Goal: Information Seeking & Learning: Learn about a topic

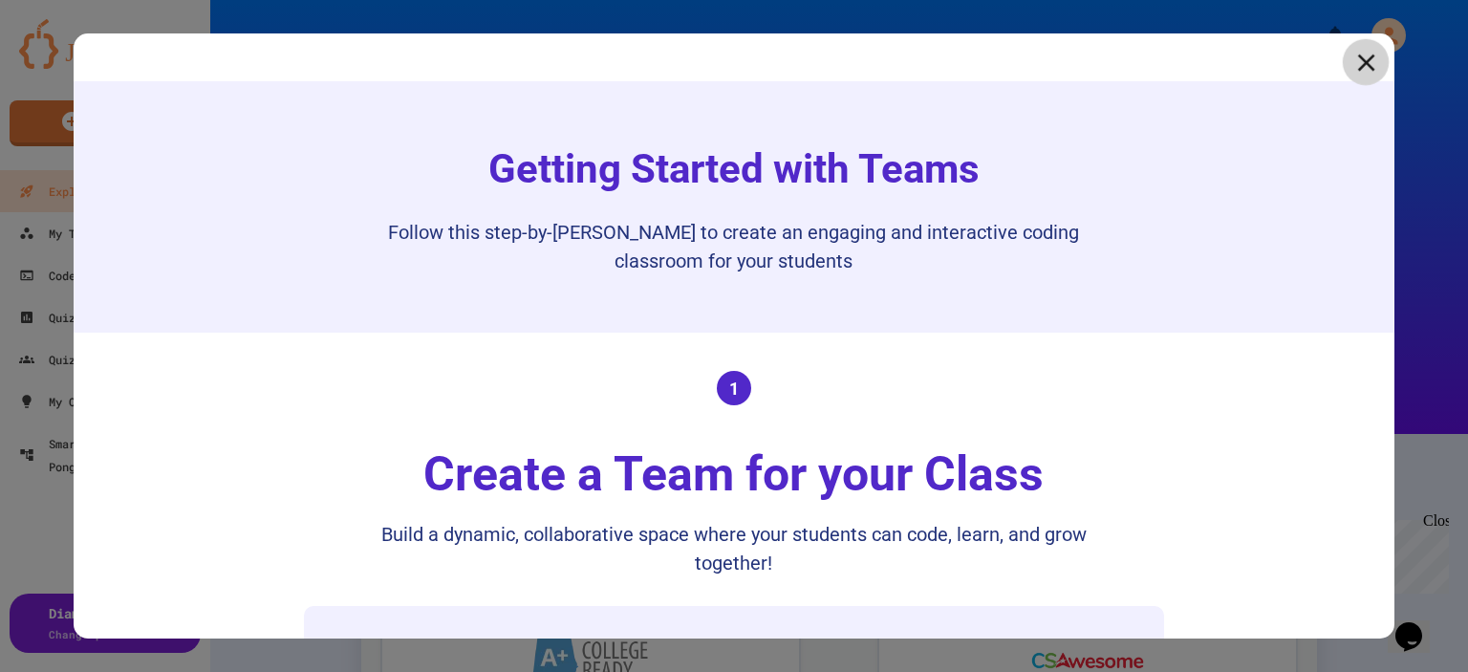
click at [1351, 68] on icon at bounding box center [1365, 62] width 29 height 29
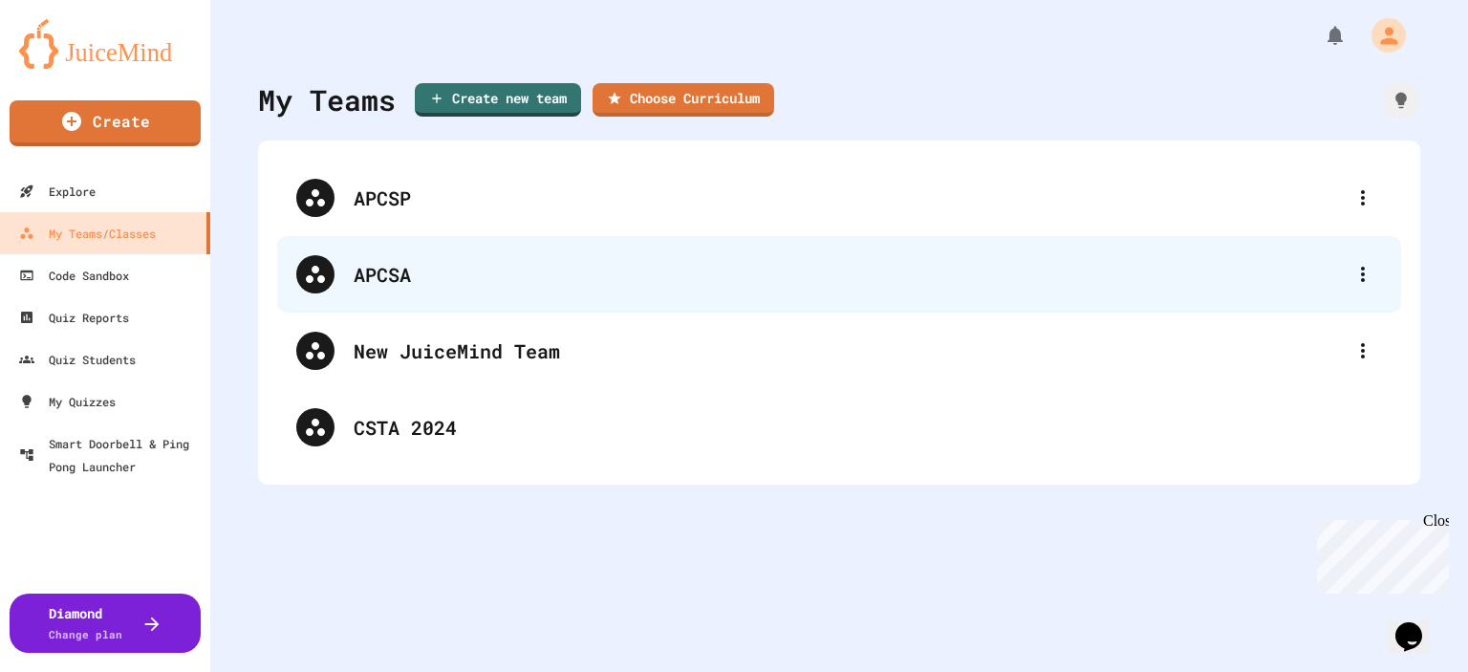
click at [391, 262] on div "APCSA" at bounding box center [849, 274] width 990 height 29
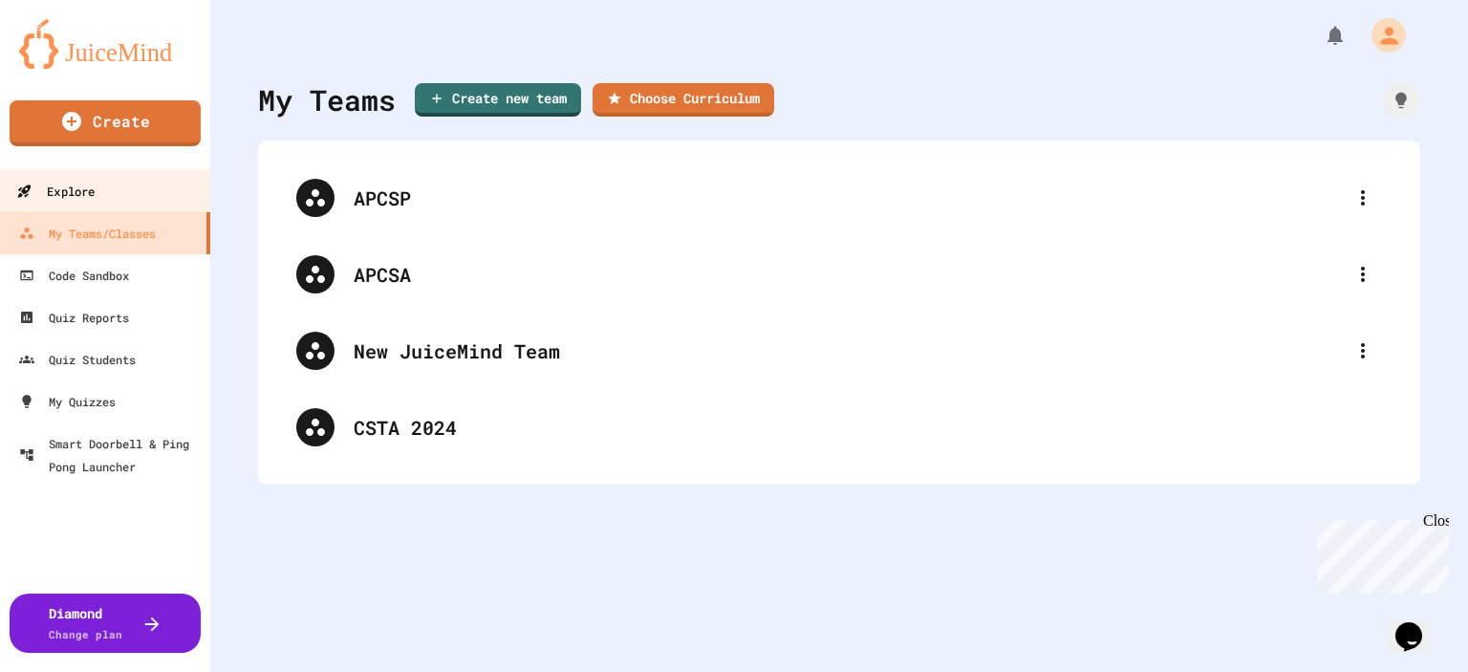
click at [79, 180] on div "Explore" at bounding box center [55, 192] width 78 height 24
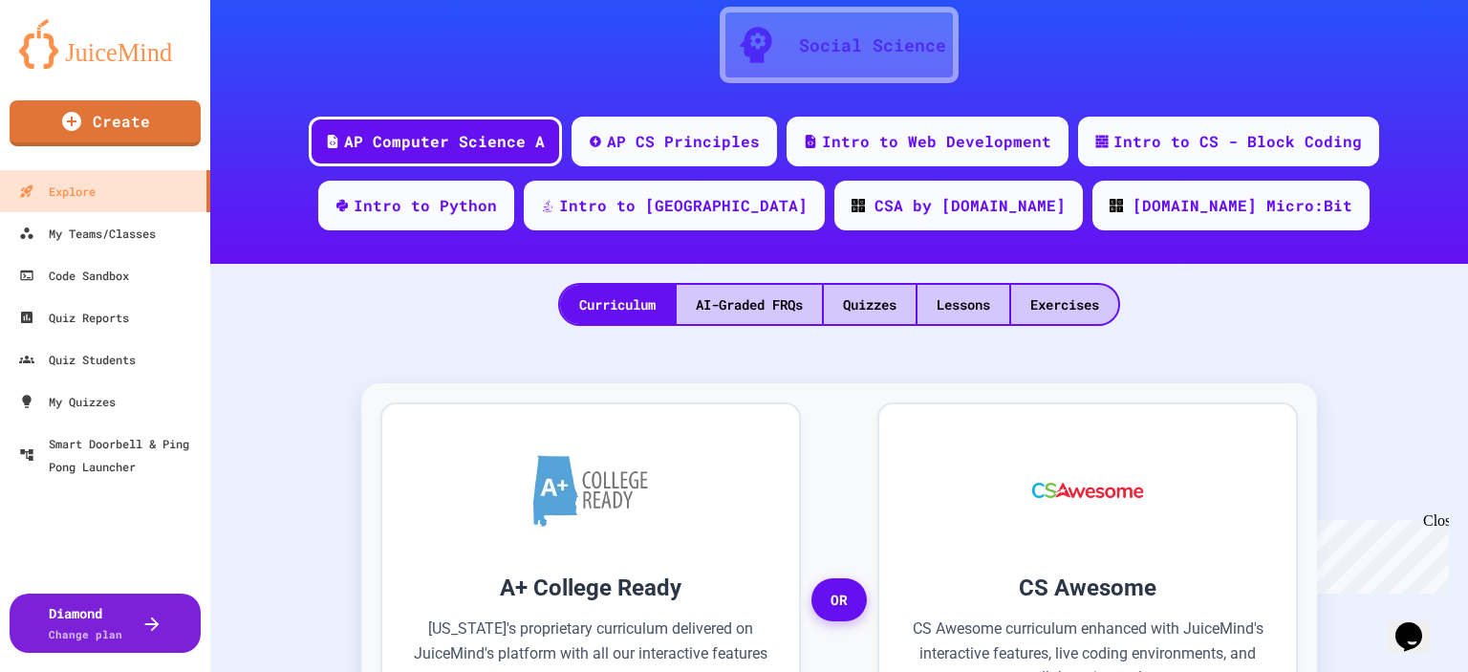
scroll to position [191, 0]
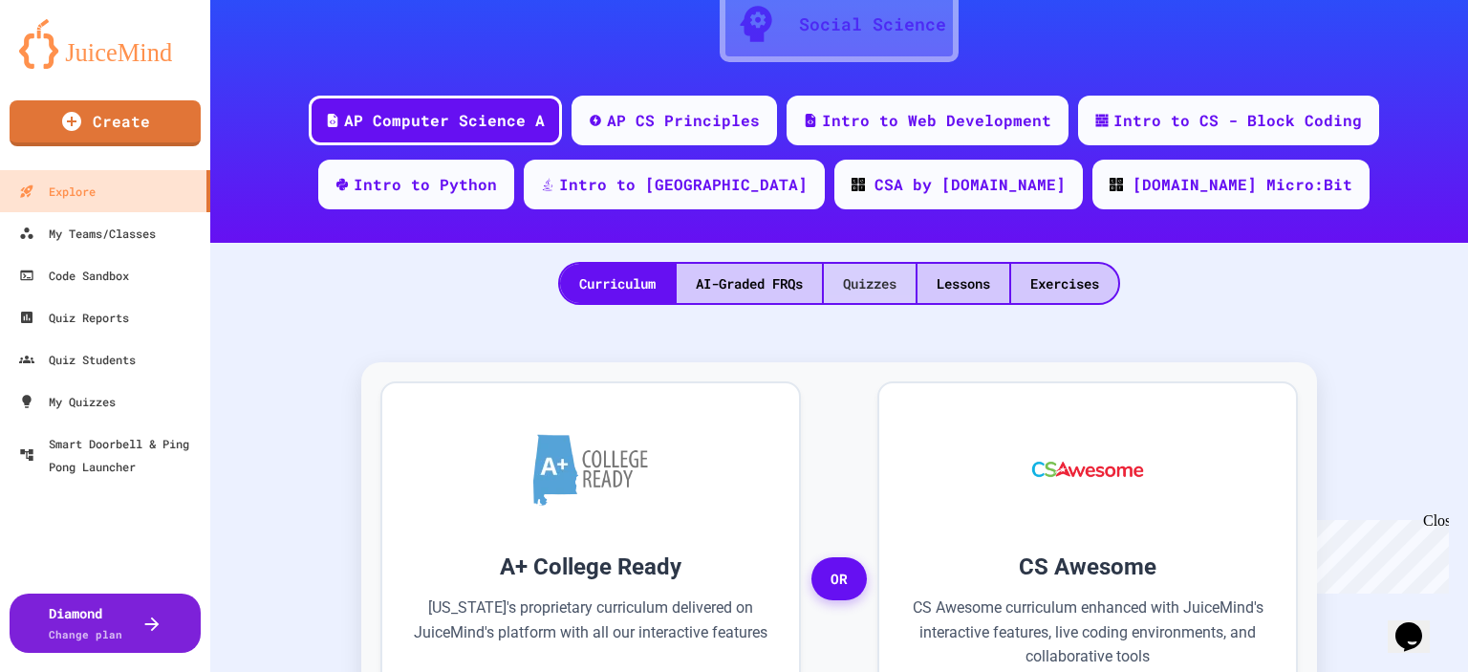
click at [853, 289] on div "Quizzes" at bounding box center [870, 283] width 92 height 39
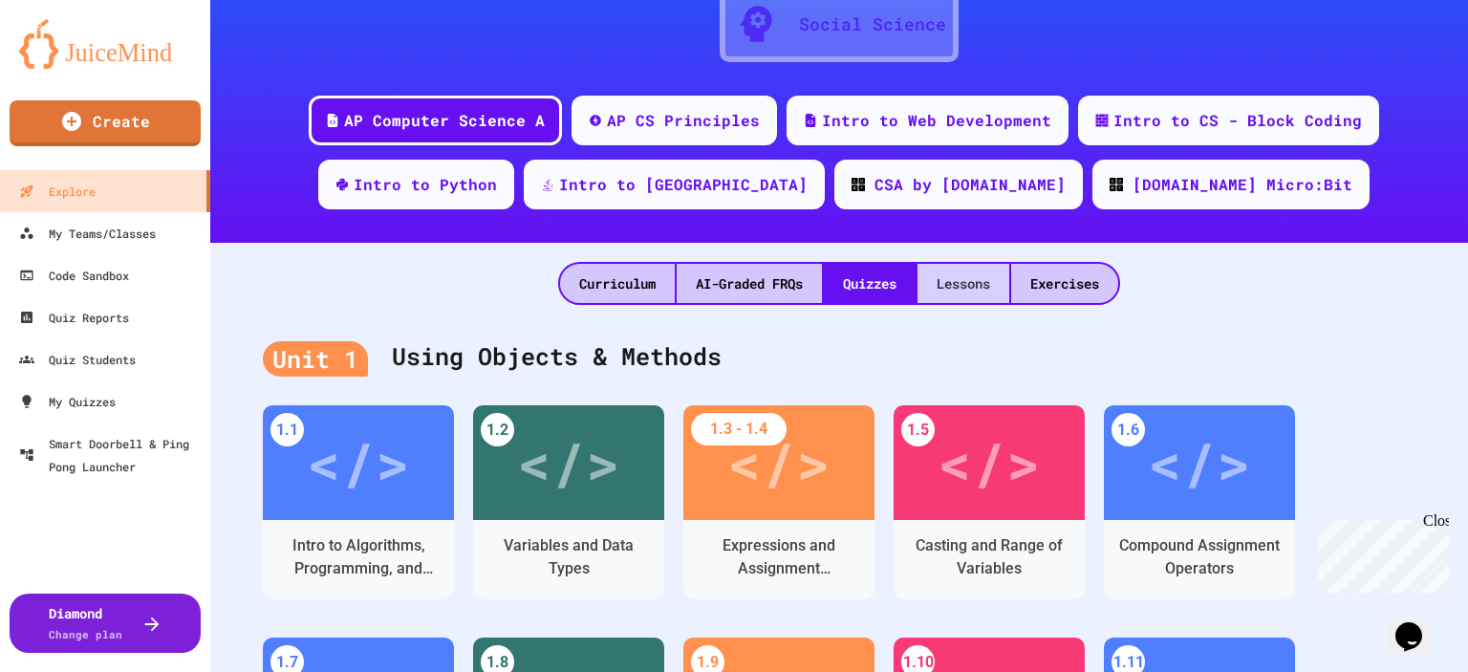
click at [938, 288] on div "Lessons" at bounding box center [964, 283] width 92 height 39
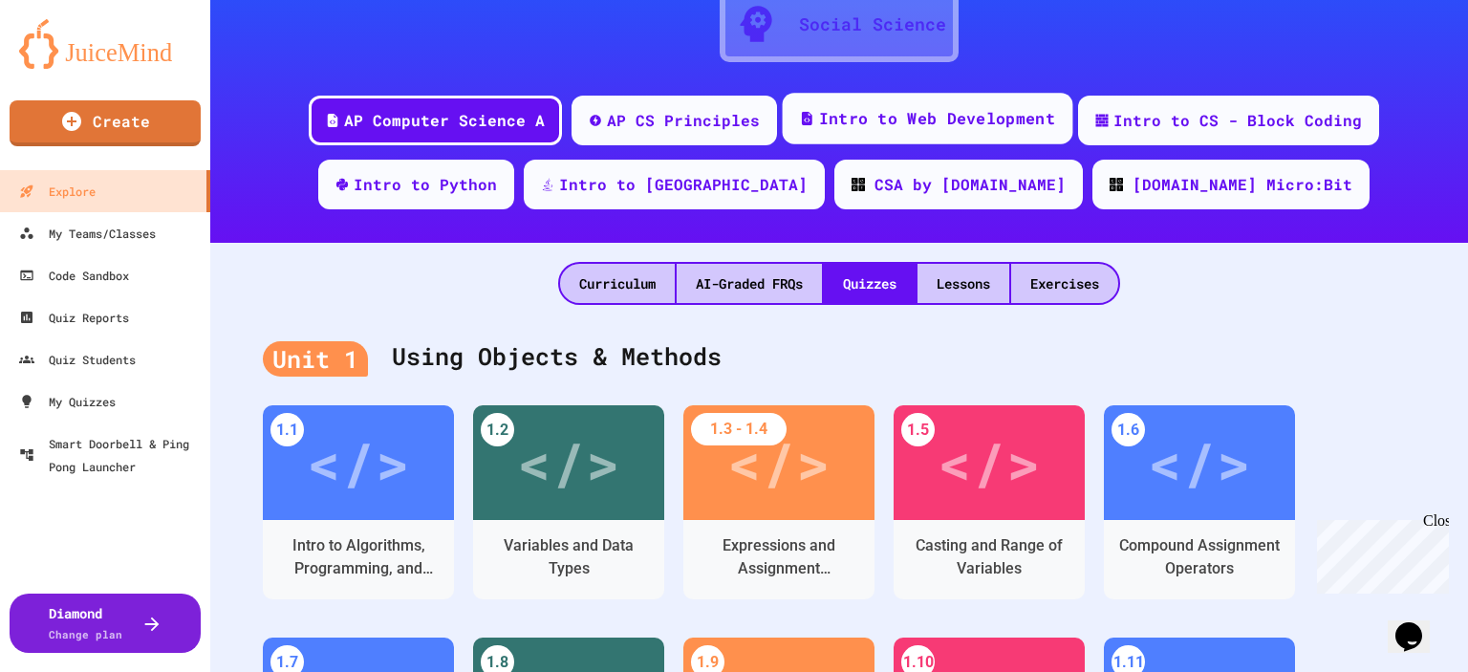
scroll to position [29, 0]
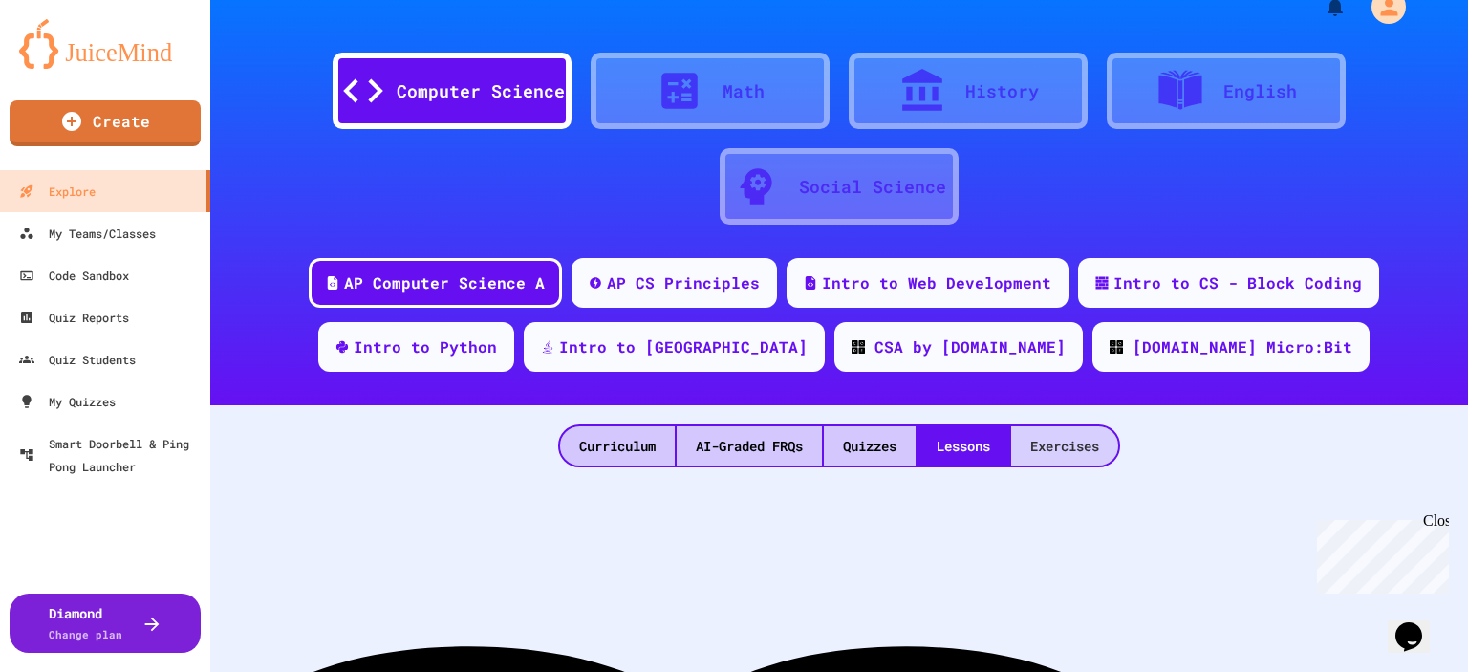
click at [1086, 444] on div "Exercises" at bounding box center [1064, 445] width 107 height 39
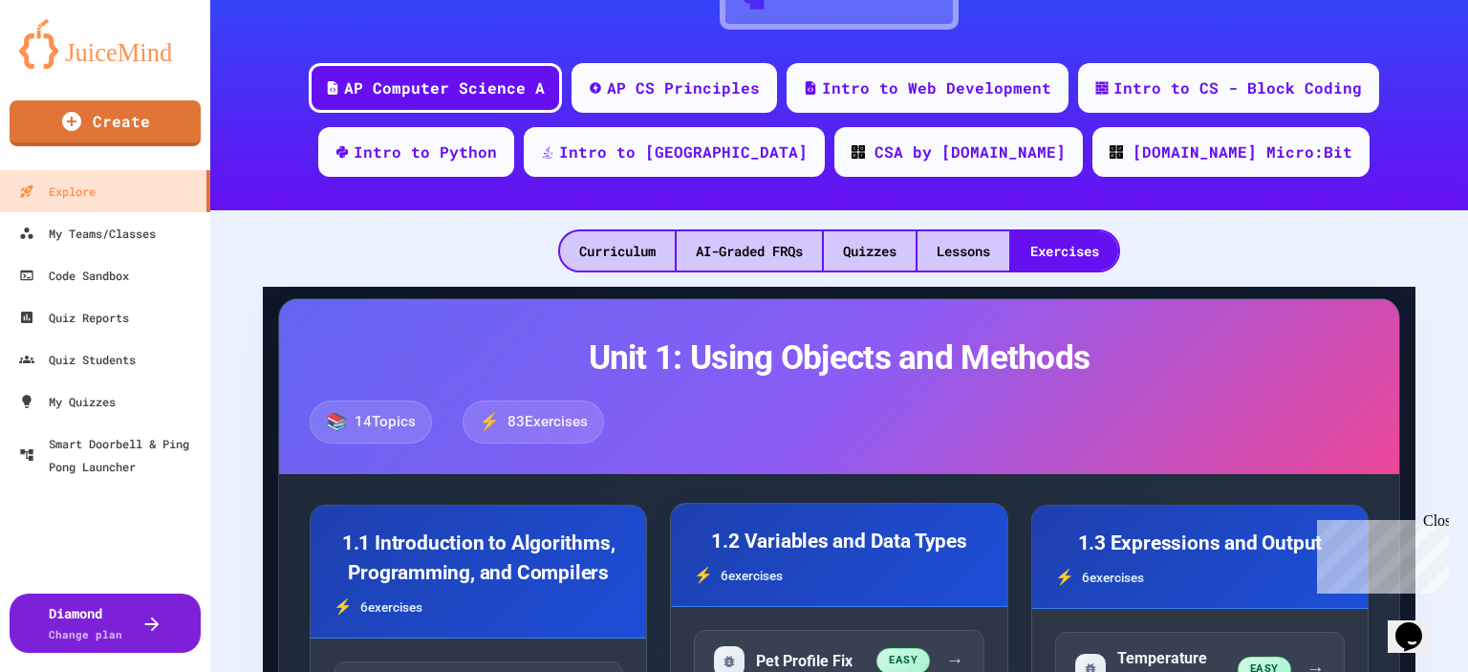
scroll to position [191, 0]
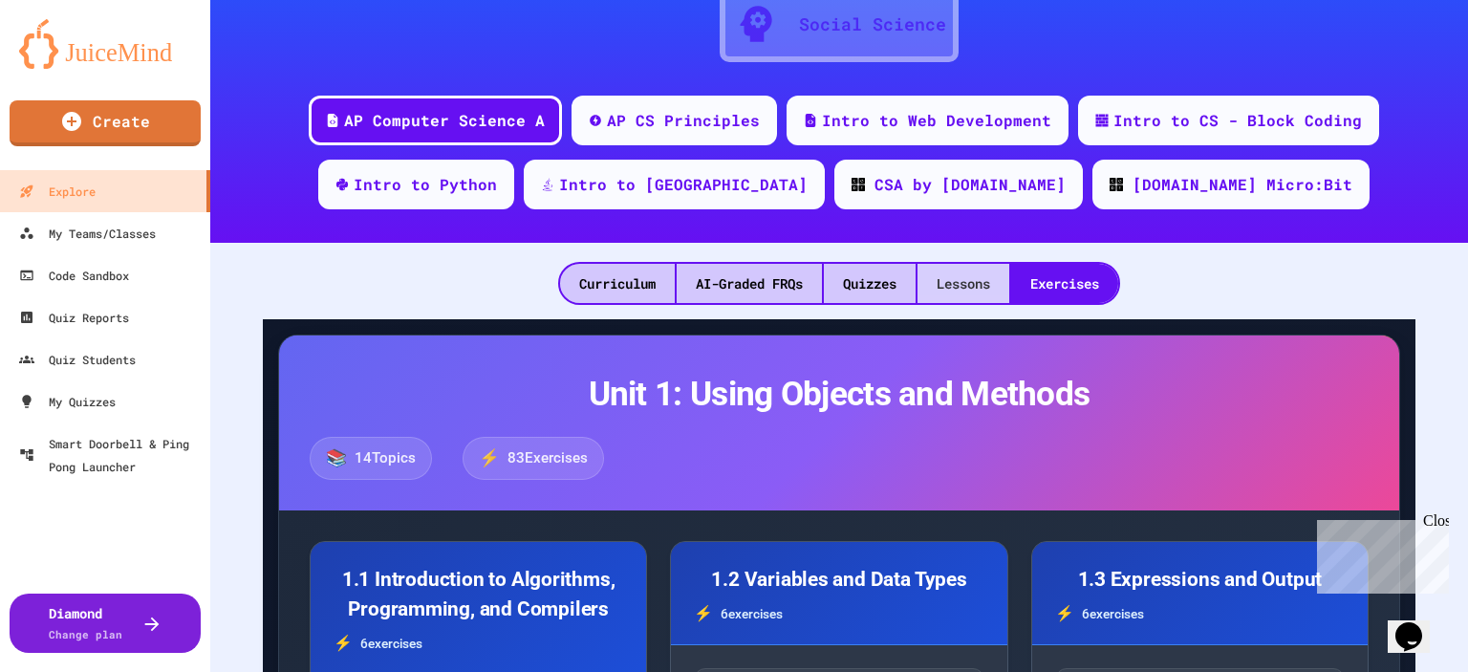
click at [963, 298] on div "Lessons" at bounding box center [964, 283] width 92 height 39
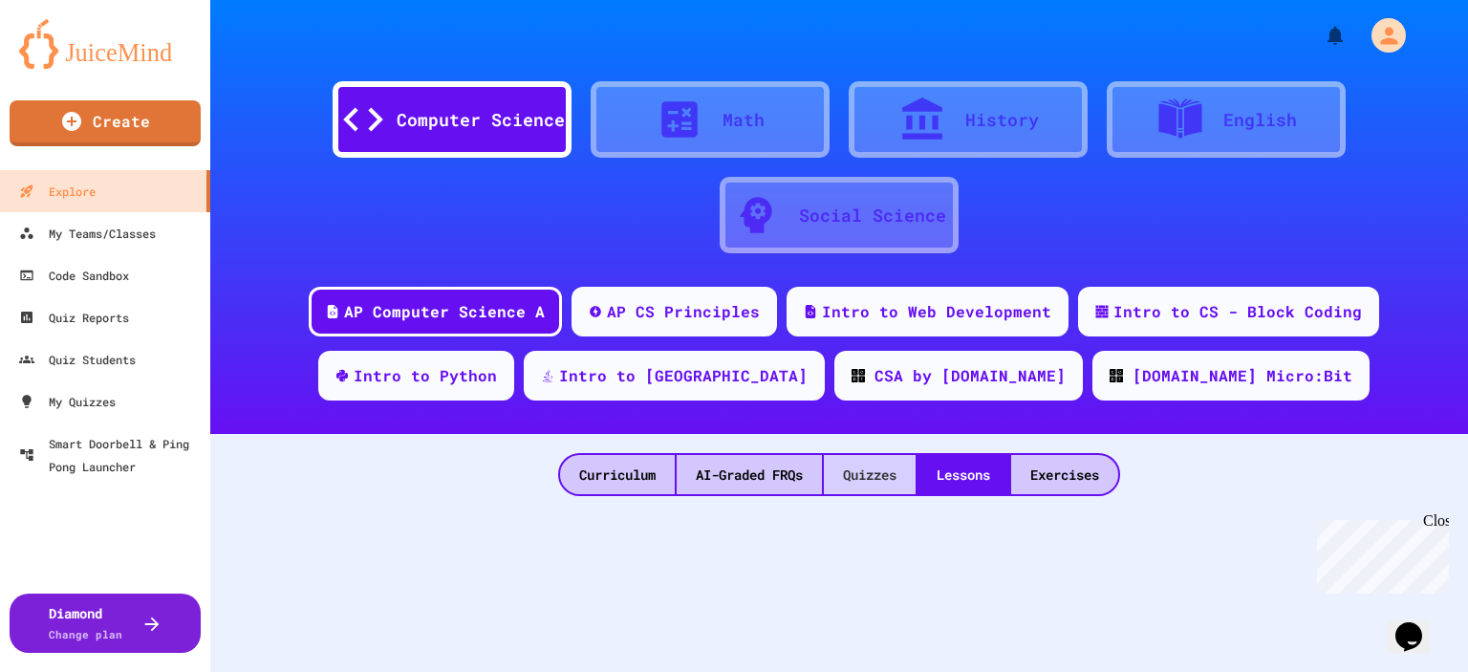
click at [869, 474] on div "Quizzes" at bounding box center [870, 474] width 92 height 39
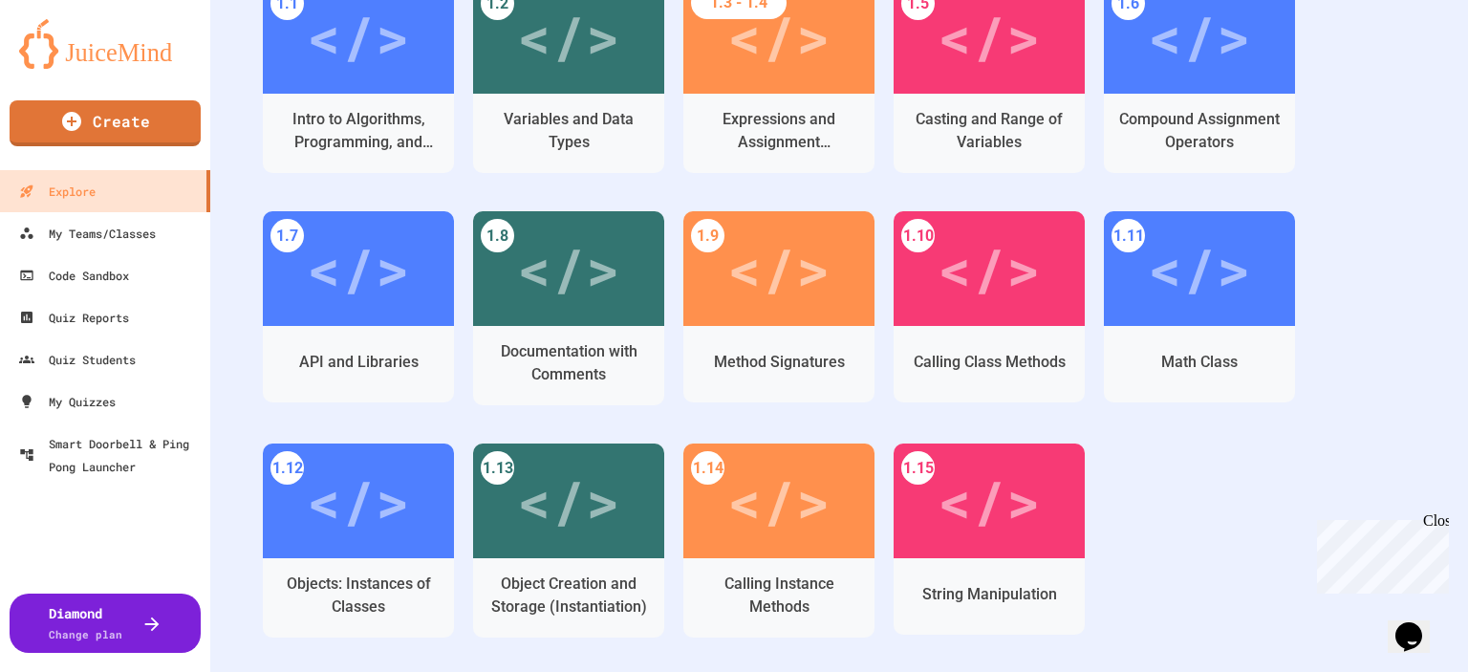
scroll to position [287, 0]
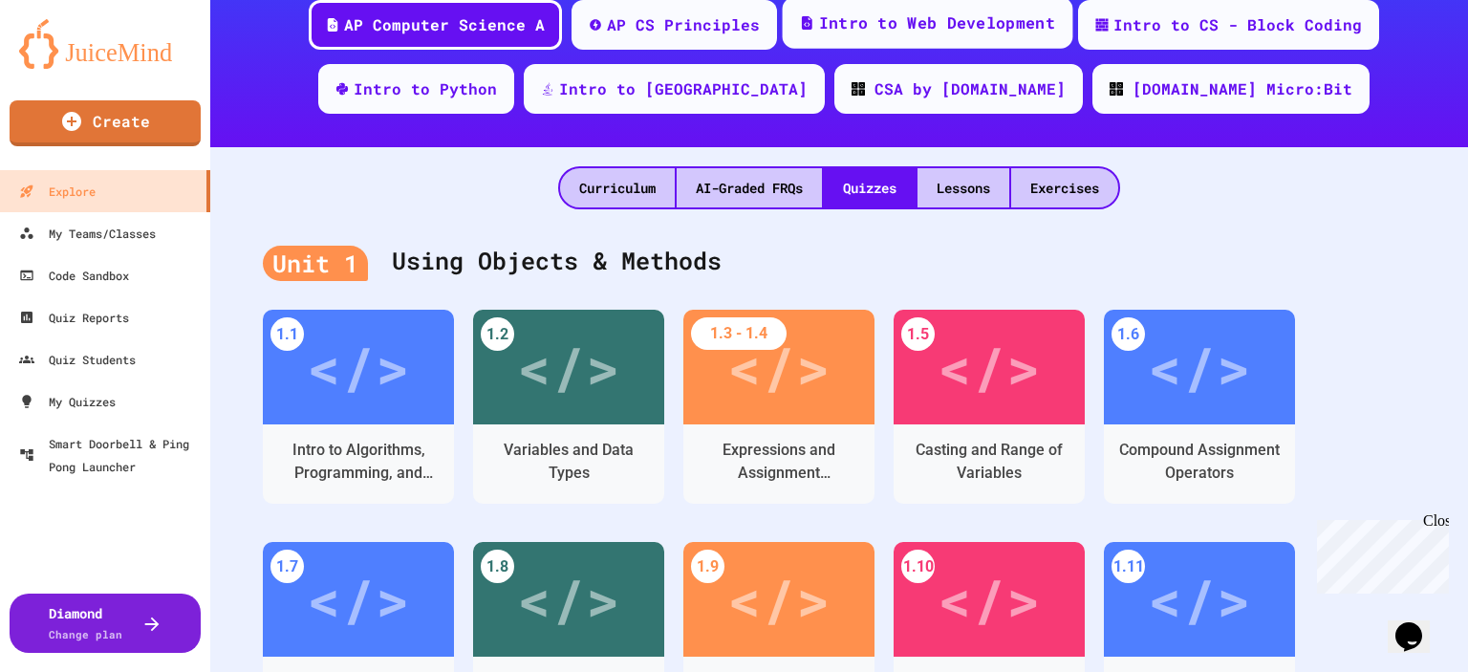
click at [897, 36] on div "Intro to Web Development" at bounding box center [928, 23] width 291 height 52
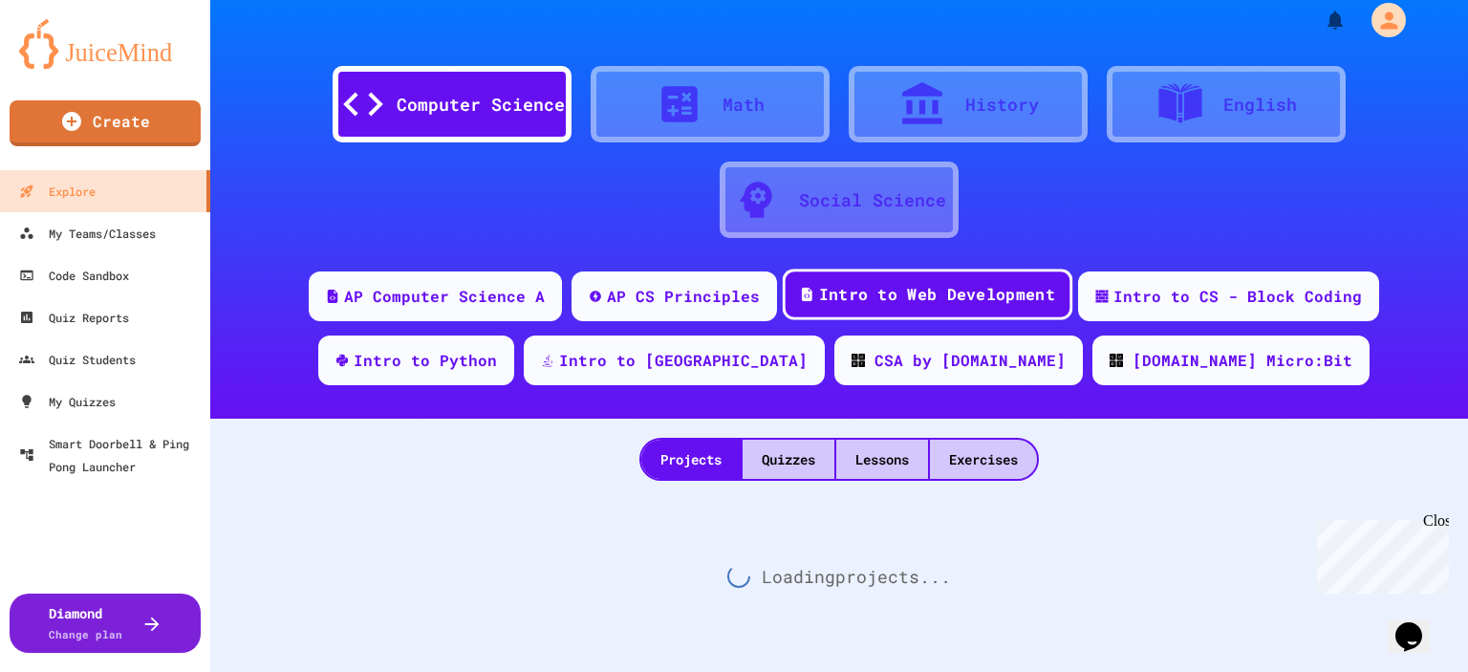
scroll to position [264, 0]
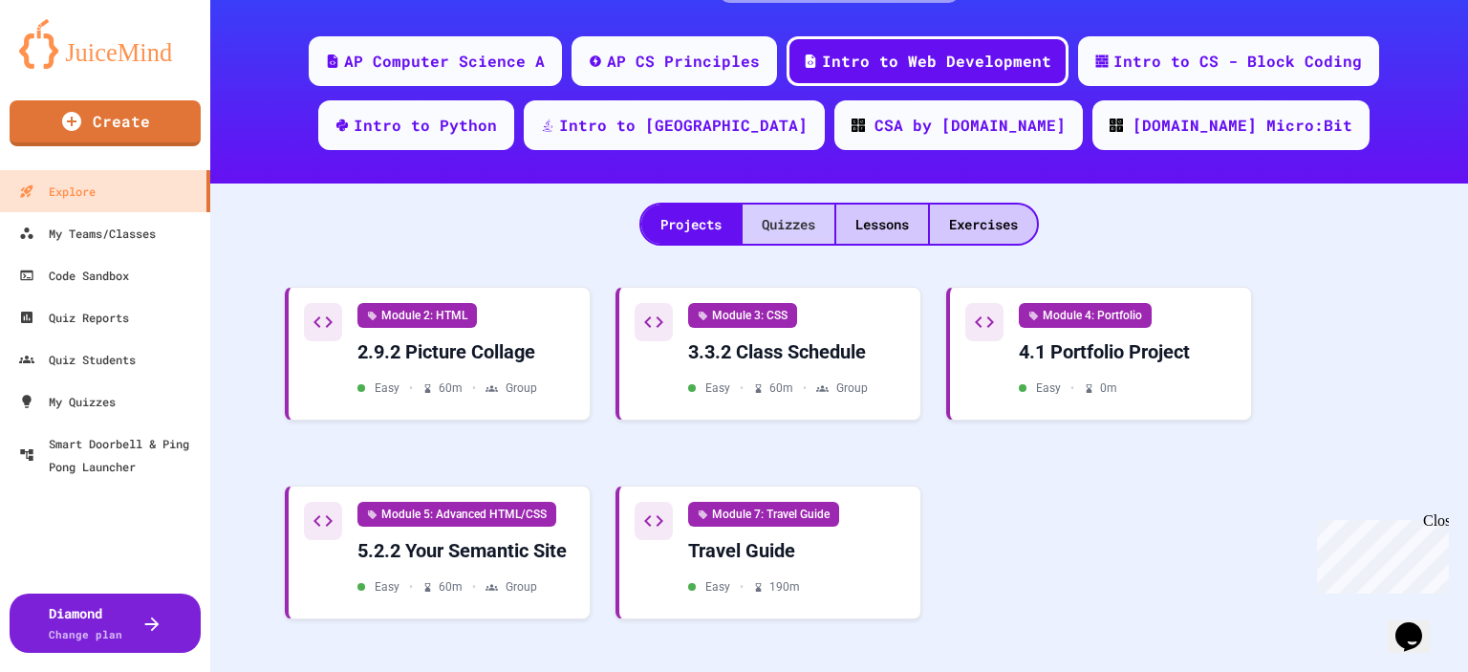
click at [778, 208] on div "Quizzes" at bounding box center [789, 224] width 92 height 39
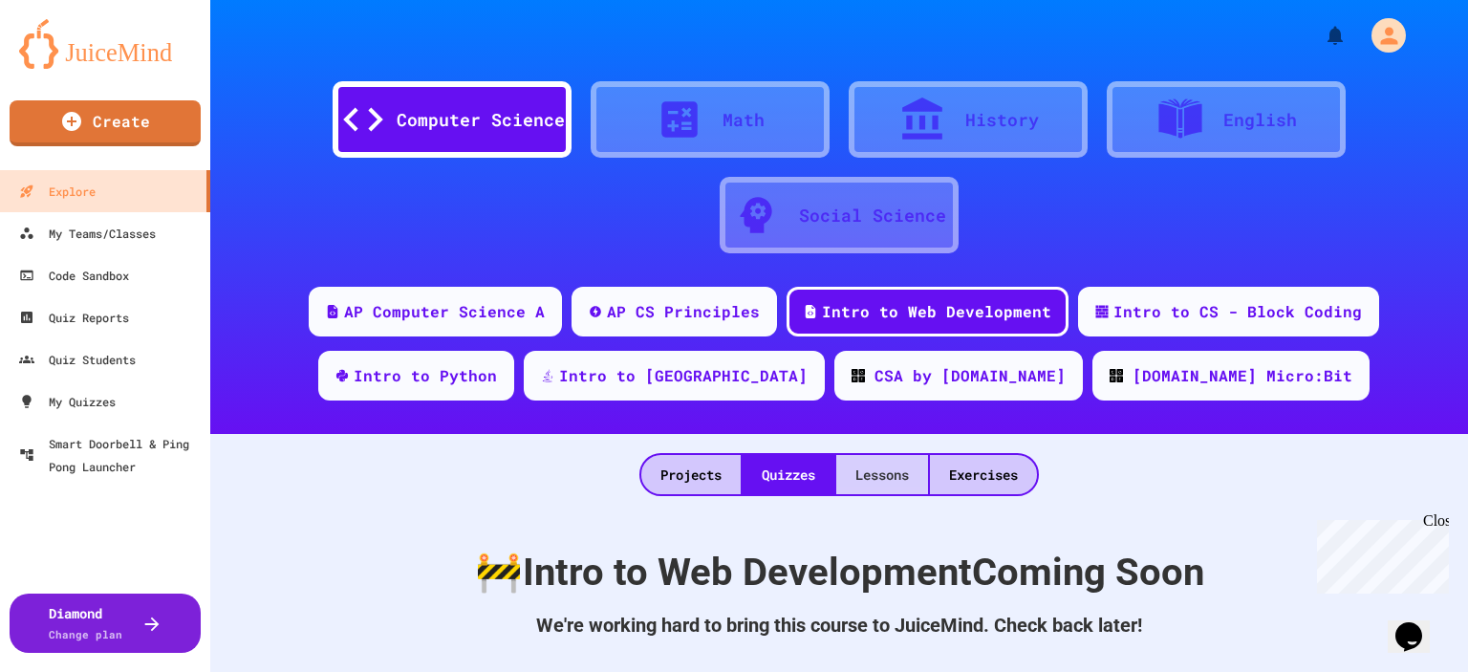
click at [879, 468] on div "Lessons" at bounding box center [882, 474] width 92 height 39
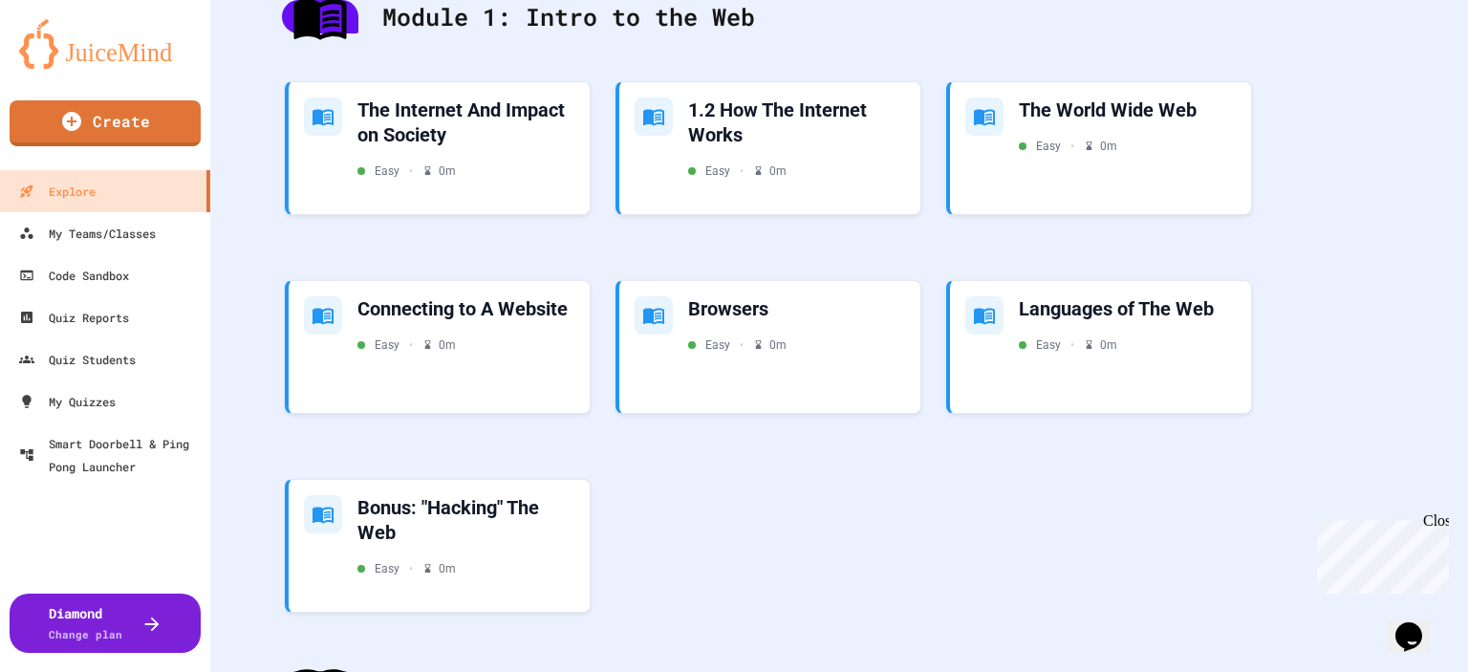
scroll to position [478, 0]
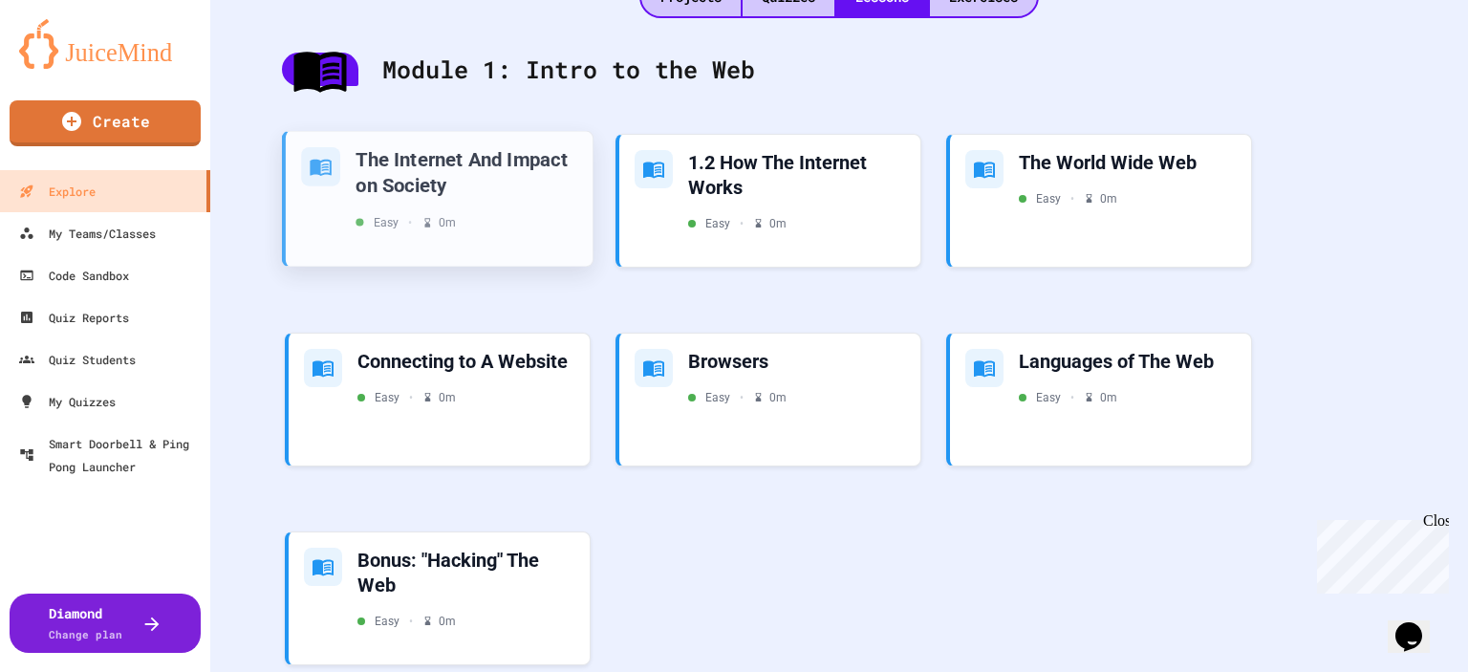
click at [518, 209] on div "The Internet And Impact on Society Easy • 0 m" at bounding box center [467, 188] width 222 height 84
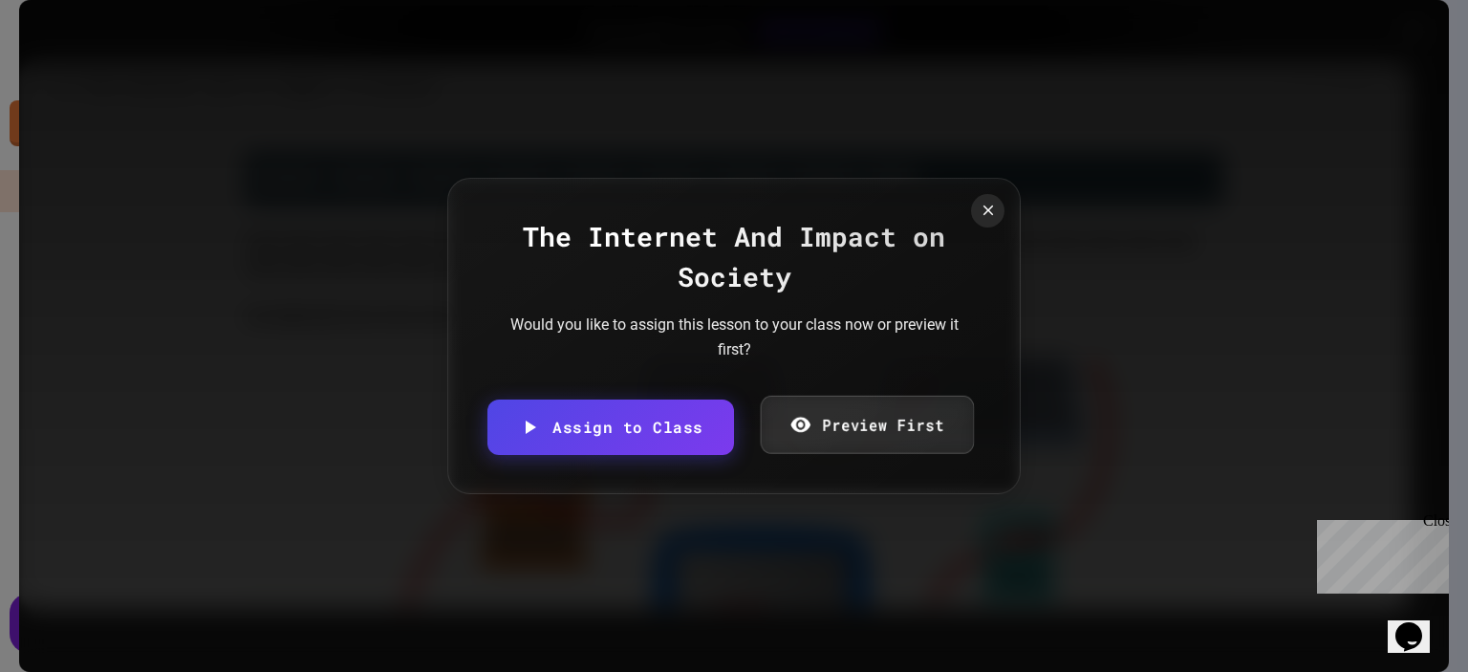
click at [779, 439] on link "Preview First" at bounding box center [866, 425] width 213 height 58
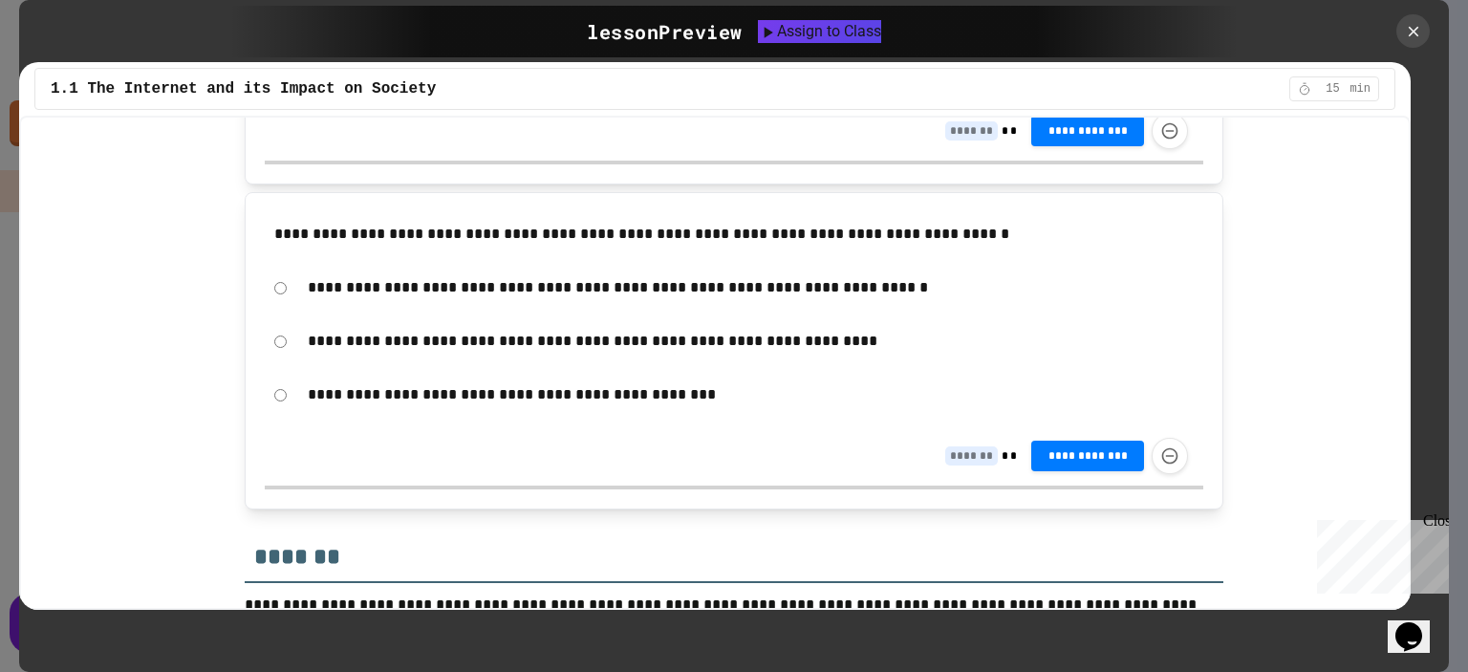
scroll to position [3768, 0]
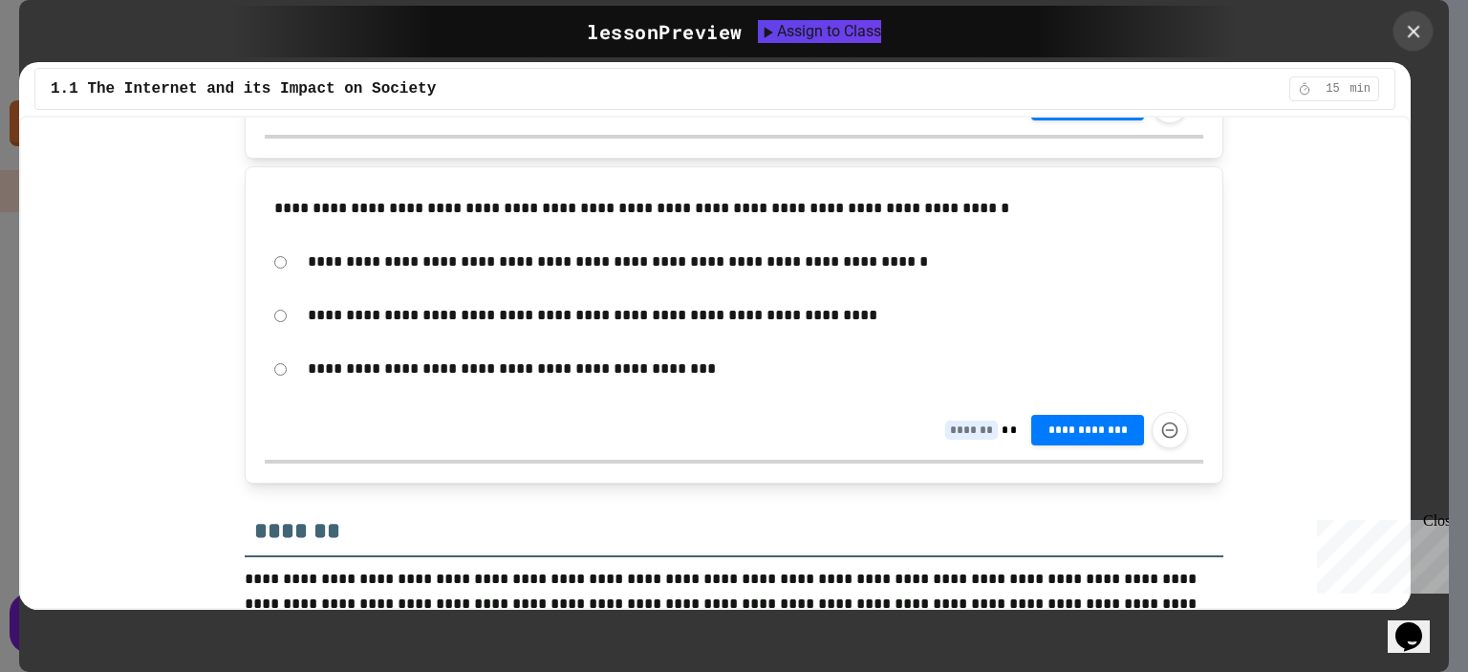
click at [1405, 32] on icon at bounding box center [1413, 31] width 21 height 21
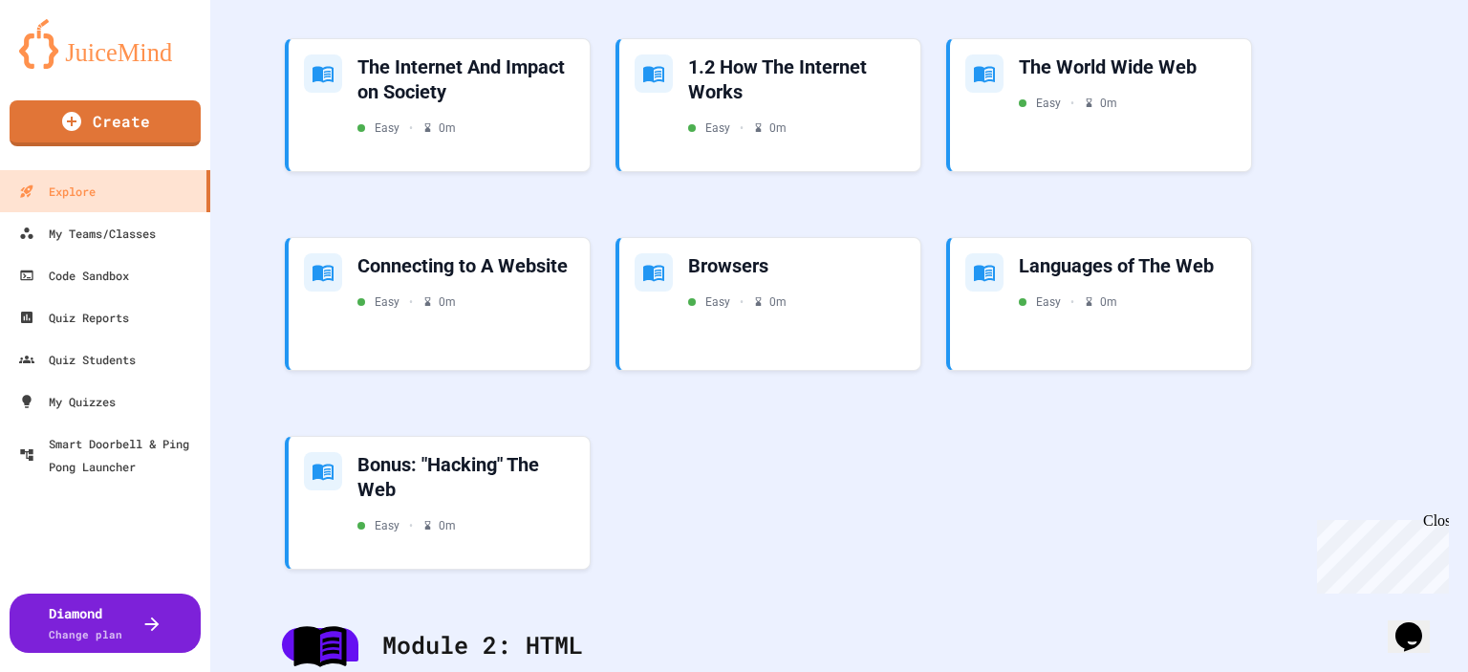
scroll to position [96, 0]
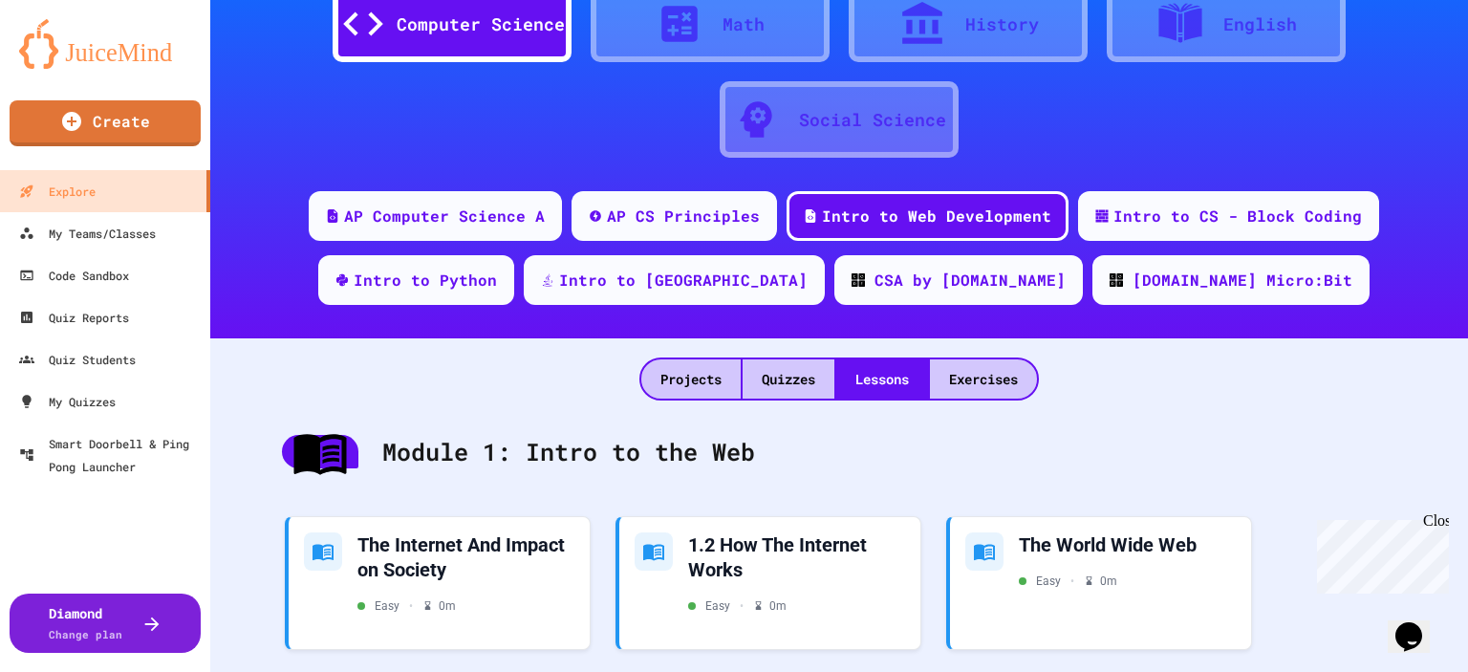
click at [684, 222] on div "AP CS Principles" at bounding box center [683, 216] width 153 height 23
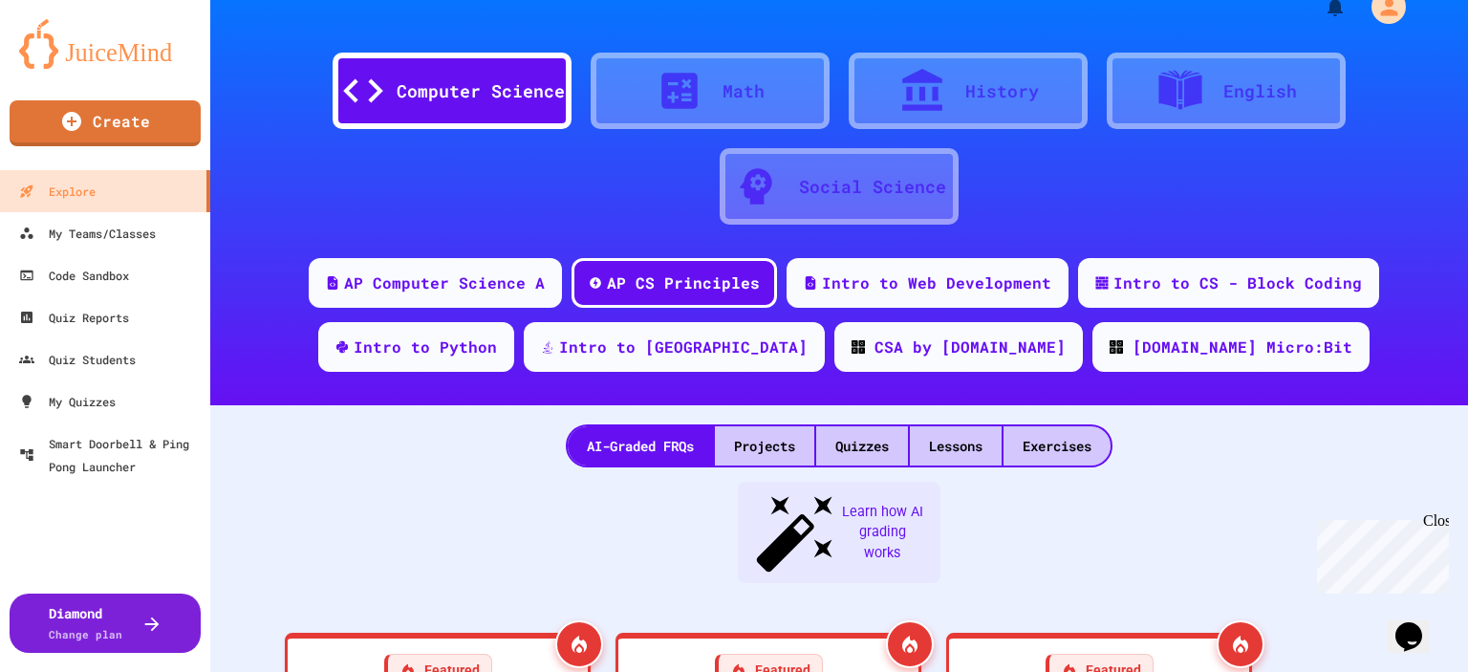
scroll to position [96, 0]
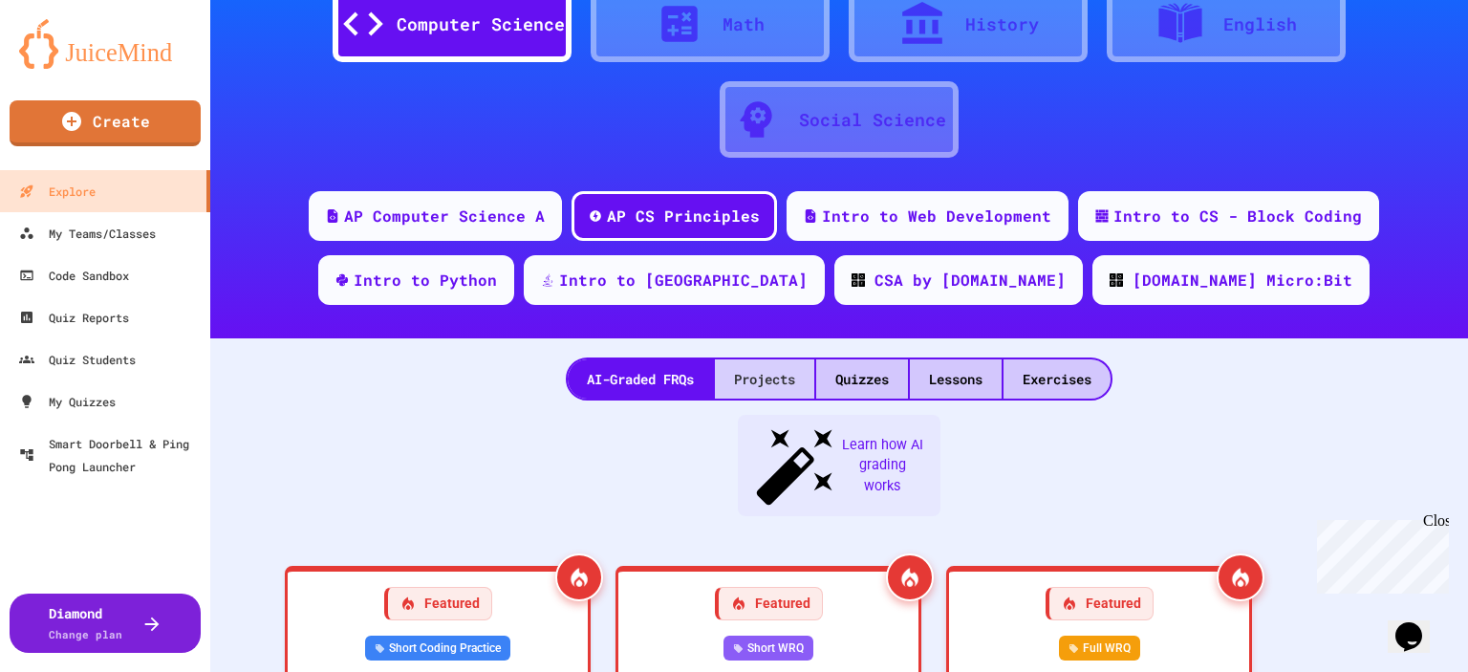
click at [769, 378] on div "Projects" at bounding box center [764, 378] width 99 height 39
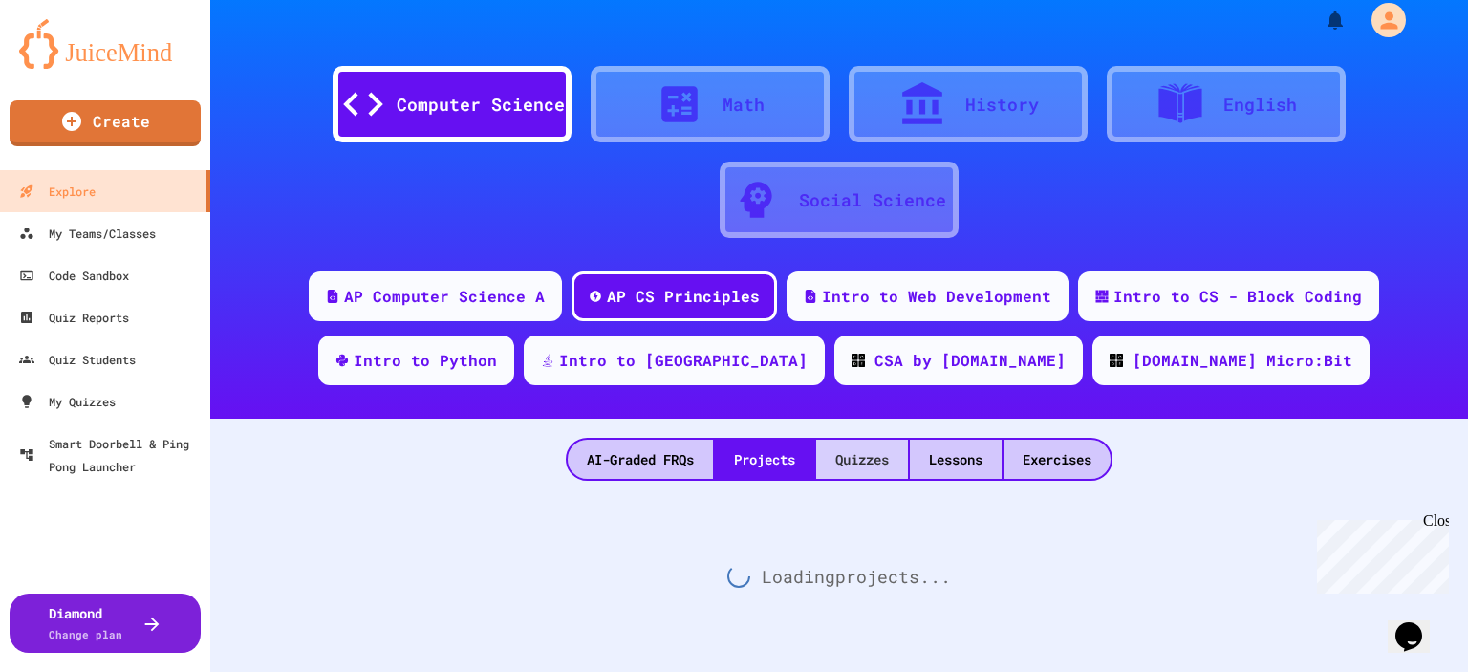
scroll to position [96, 0]
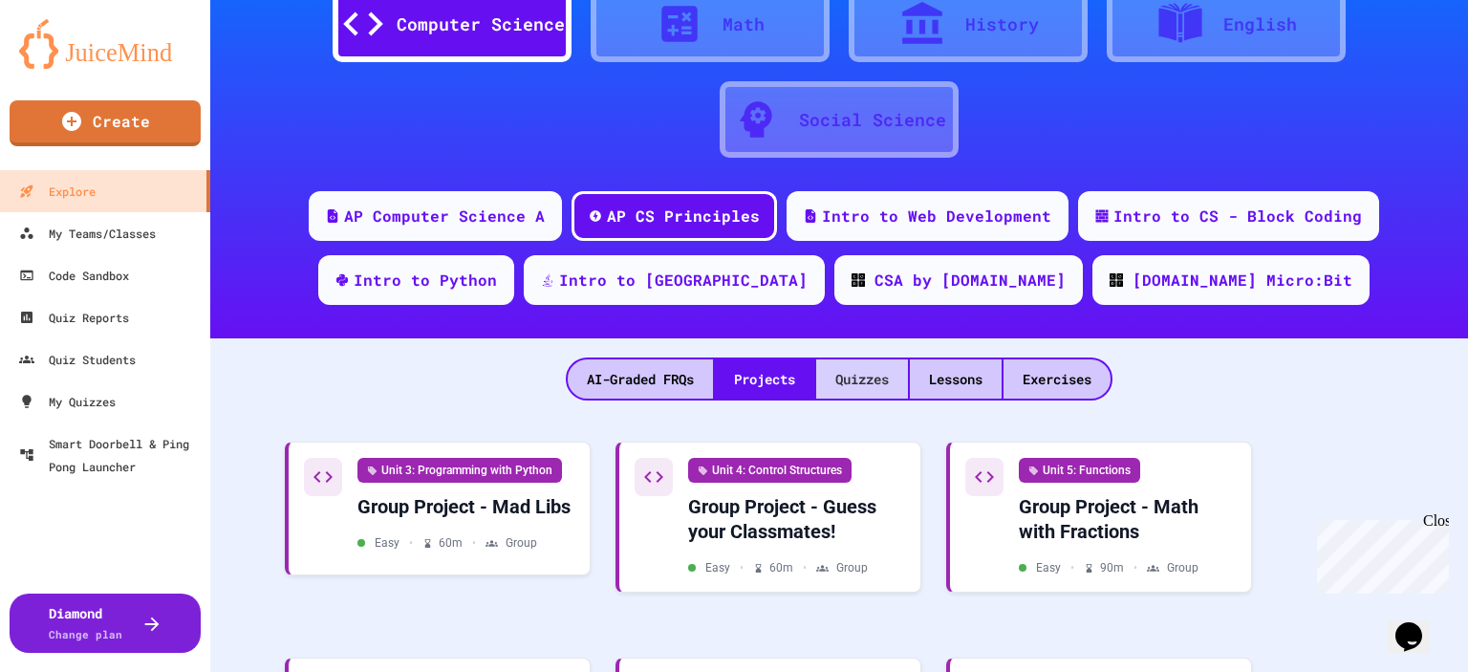
click at [831, 383] on div "Quizzes" at bounding box center [862, 378] width 92 height 39
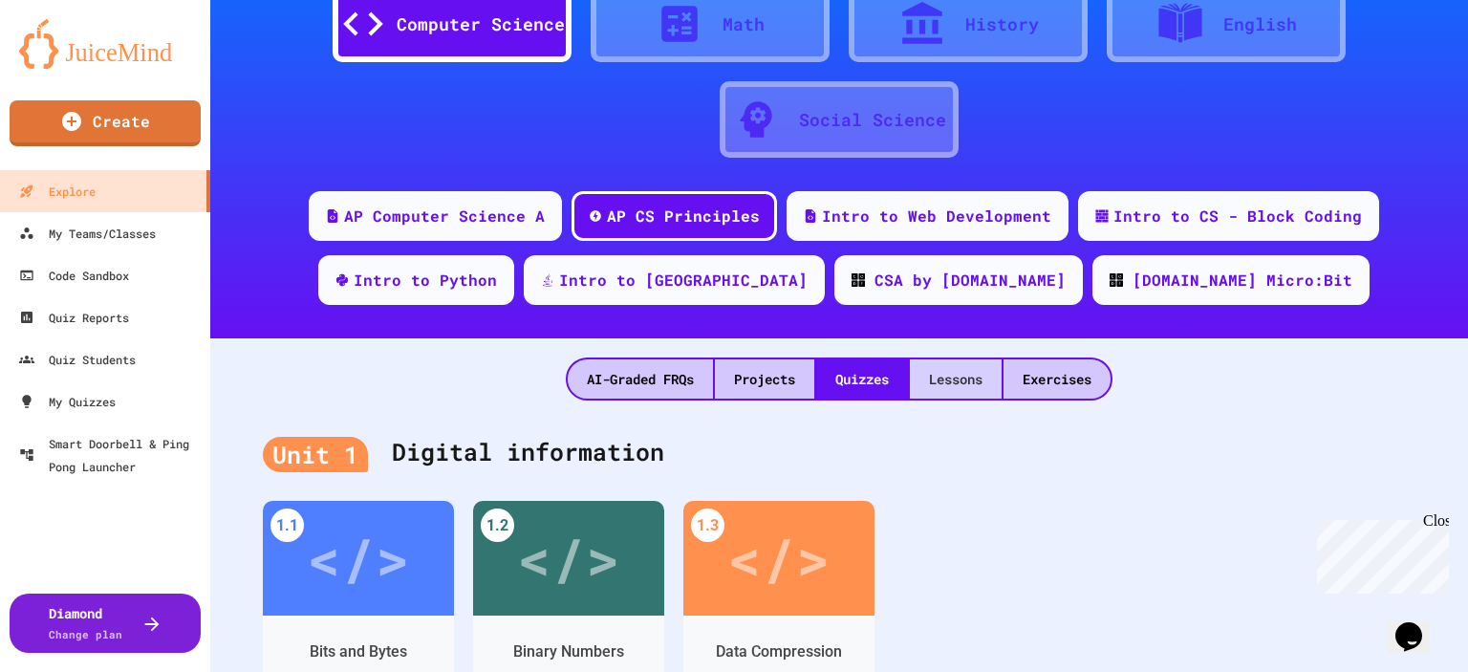
click at [918, 377] on div "Lessons" at bounding box center [956, 378] width 92 height 39
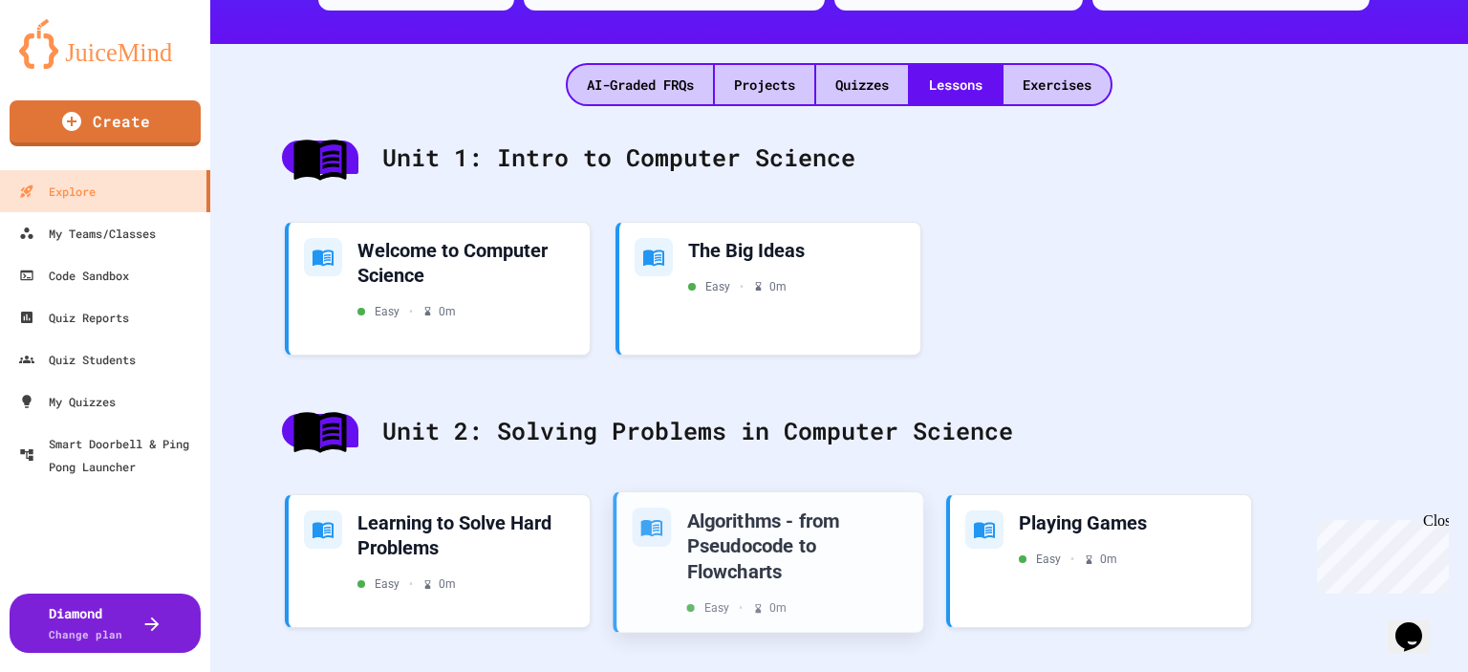
scroll to position [382, 0]
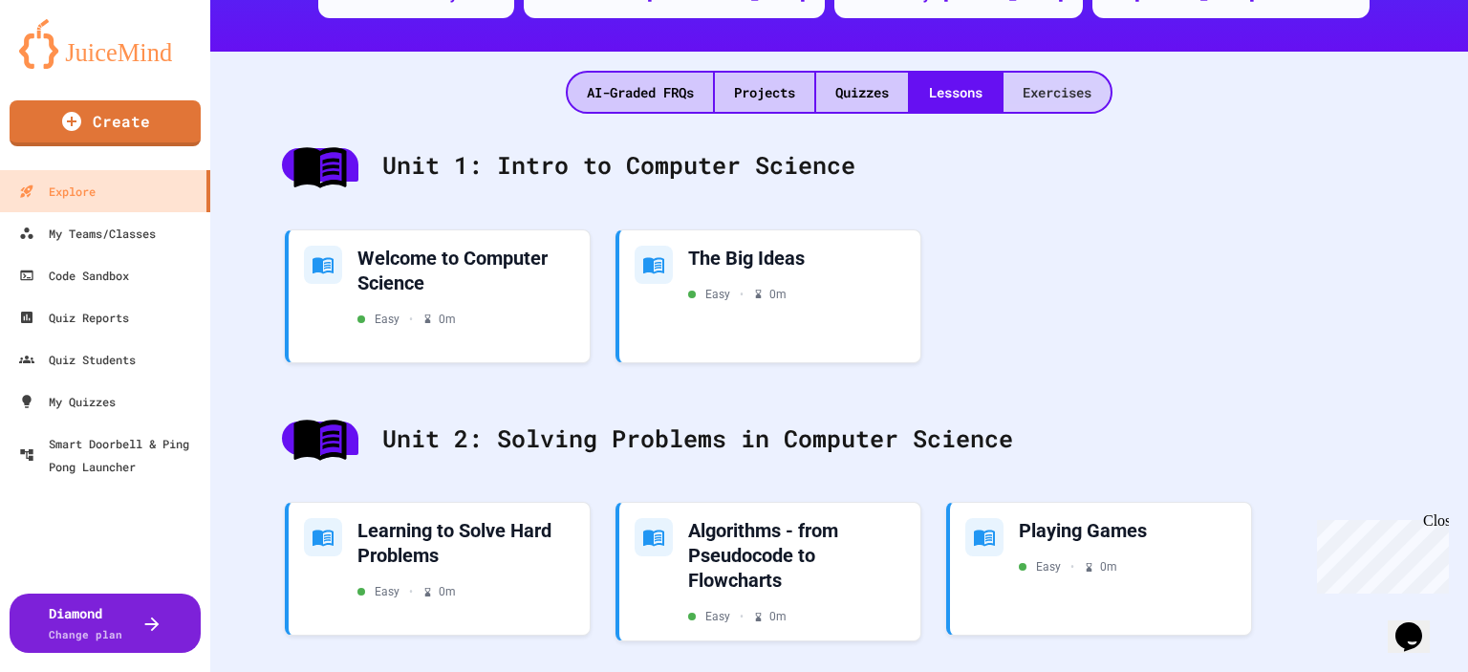
click at [1063, 97] on div "Exercises" at bounding box center [1057, 92] width 107 height 39
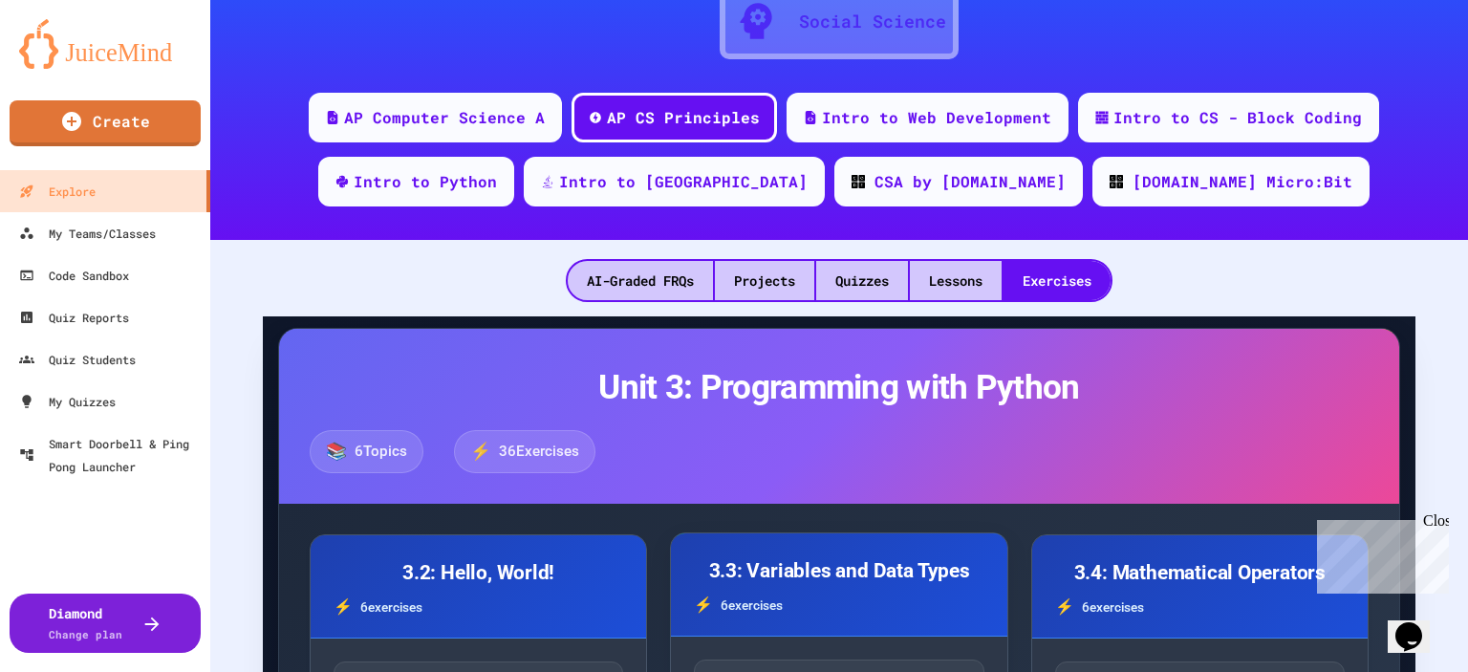
scroll to position [191, 0]
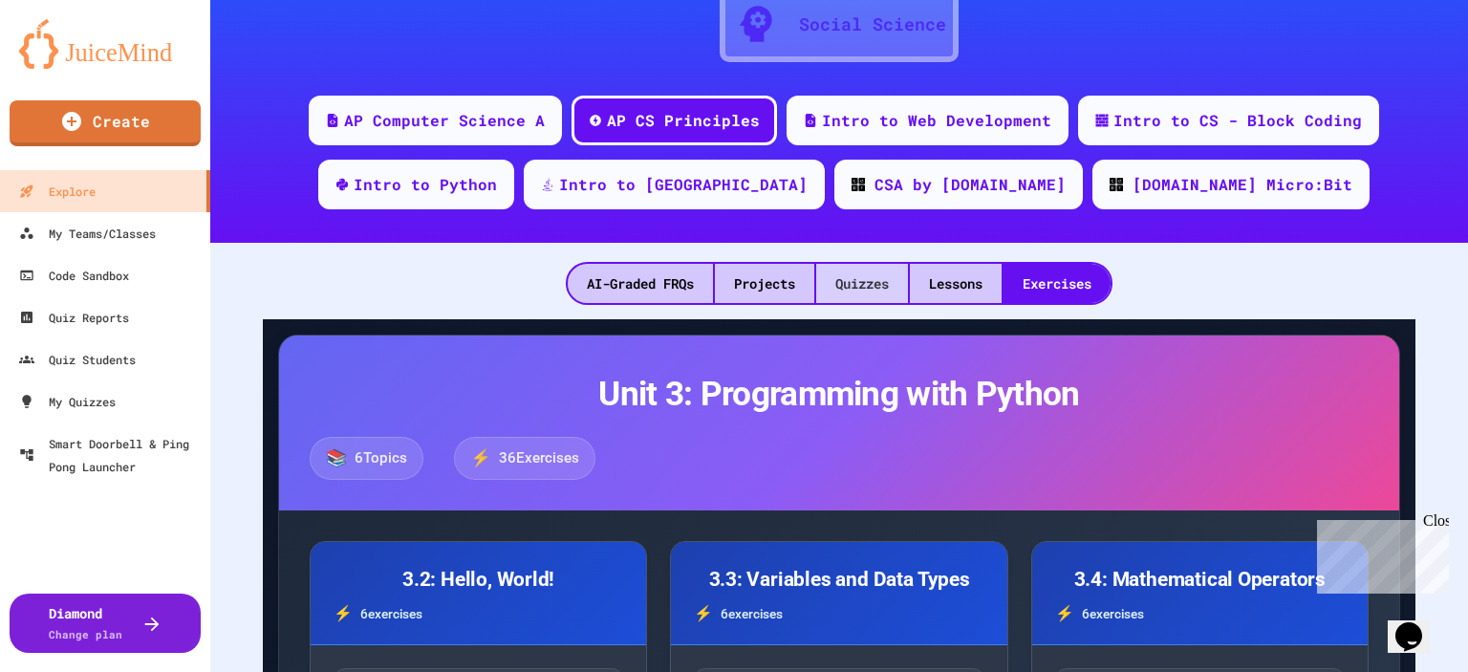
click at [845, 276] on div "Quizzes" at bounding box center [862, 283] width 92 height 39
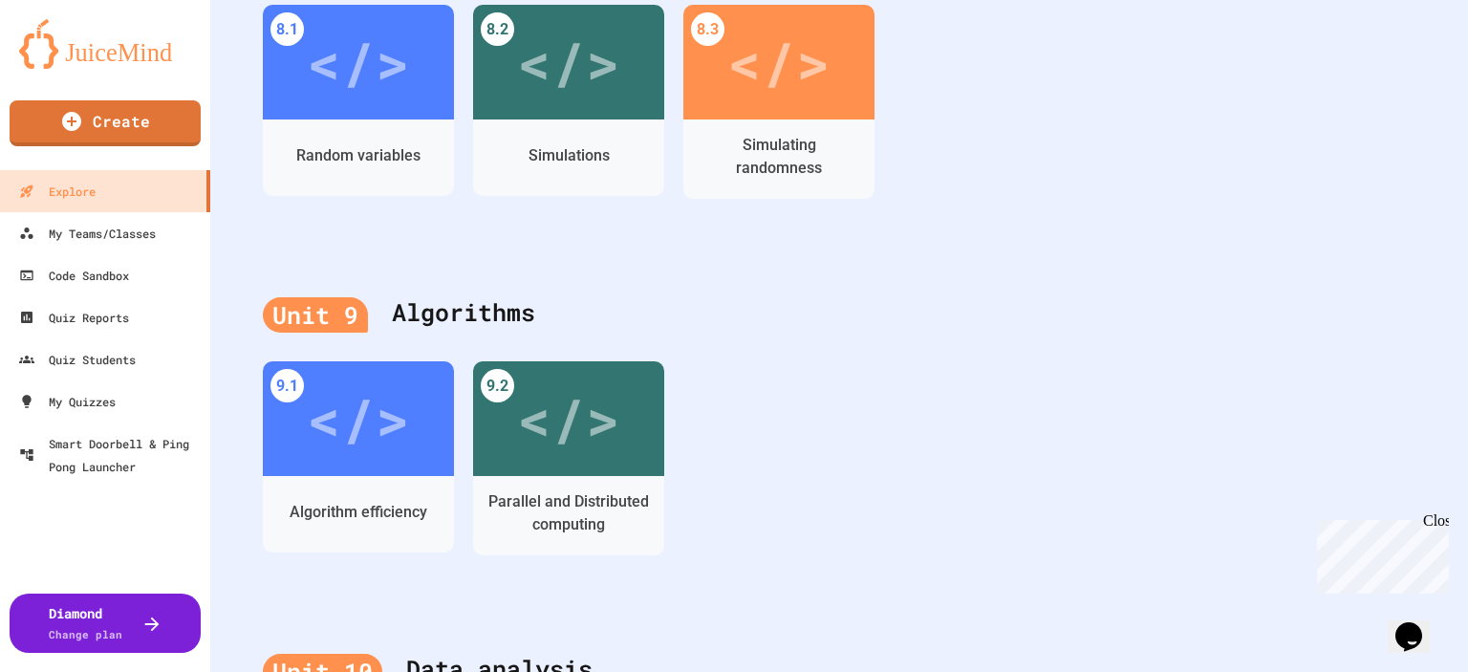
scroll to position [3640, 0]
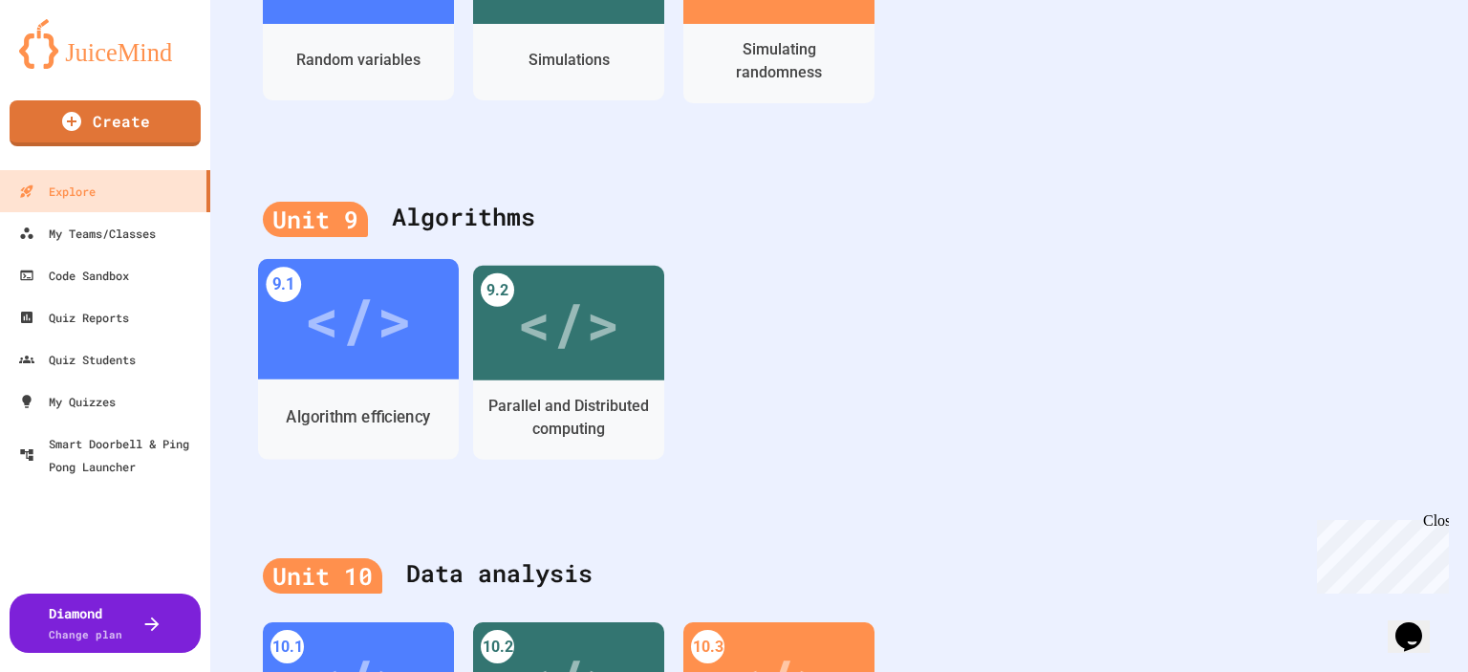
click at [378, 437] on div "Algorithm efficiency" at bounding box center [358, 417] width 201 height 55
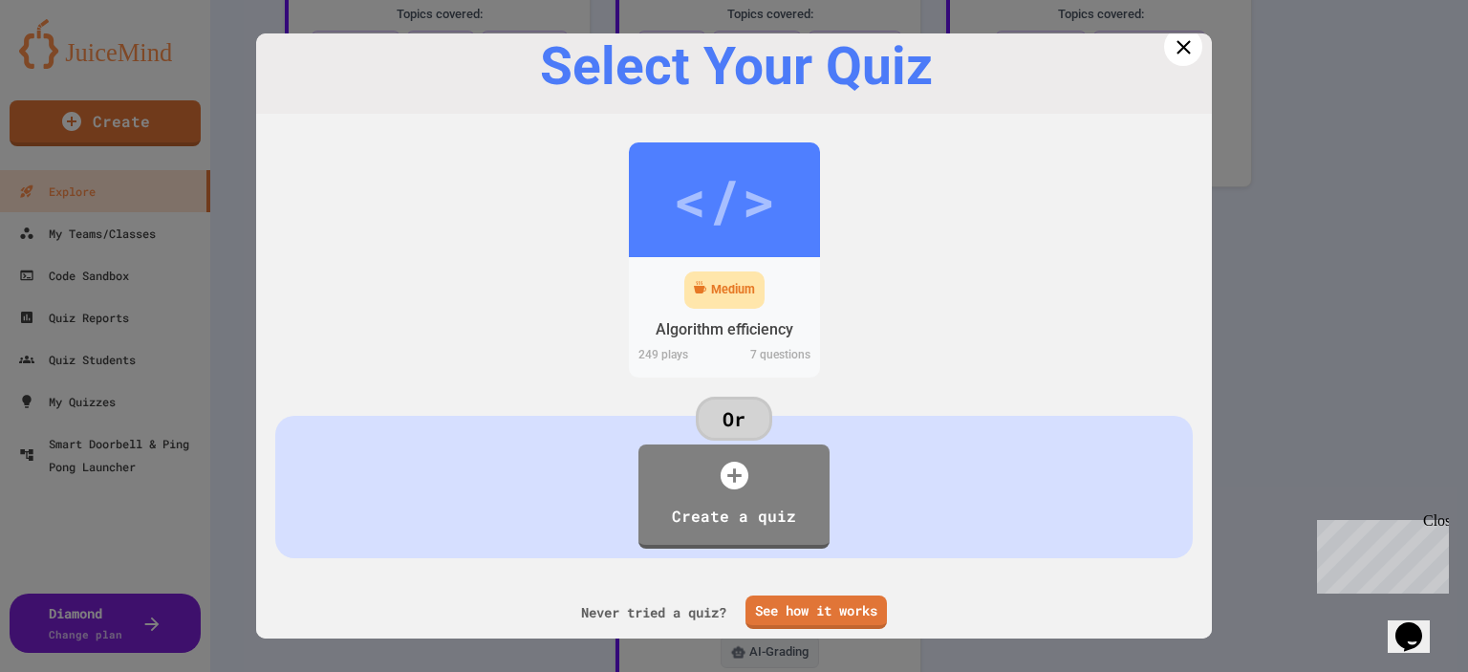
scroll to position [43, 0]
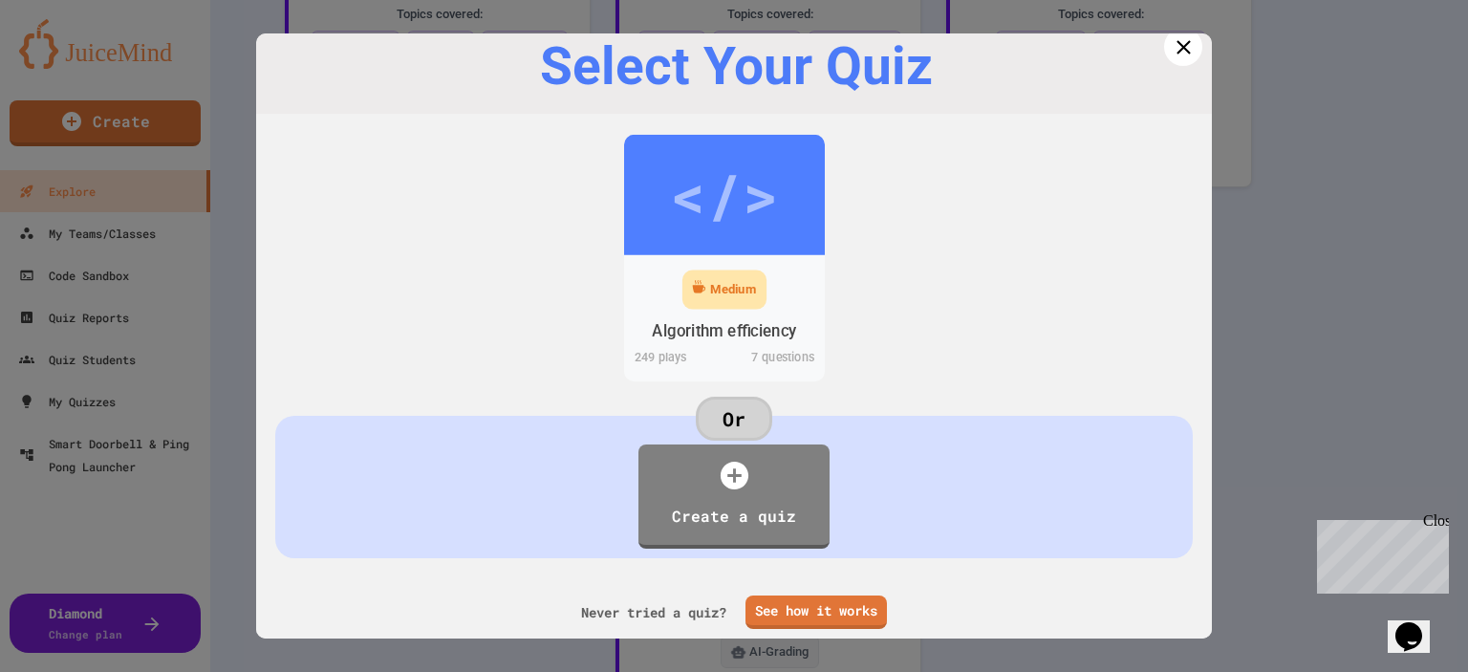
click at [756, 348] on div "7 questions" at bounding box center [774, 359] width 100 height 23
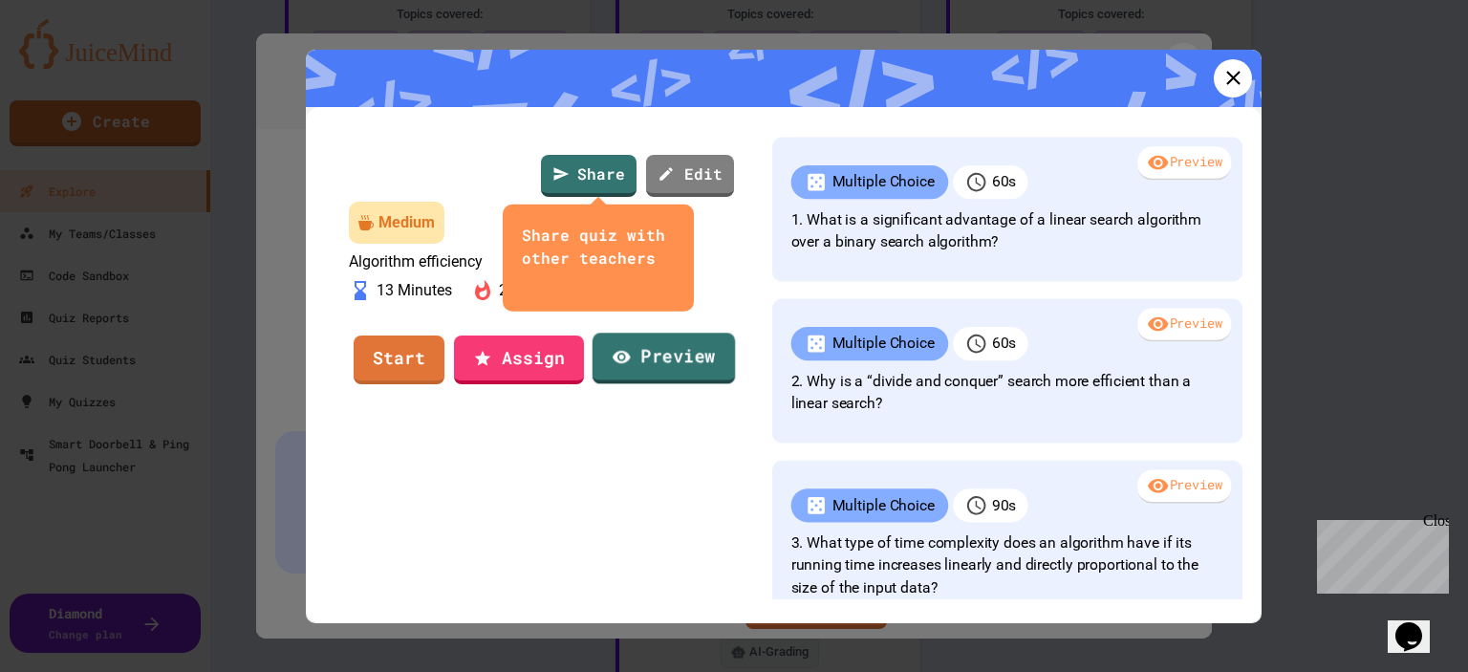
click at [688, 384] on link "Preview" at bounding box center [664, 359] width 142 height 52
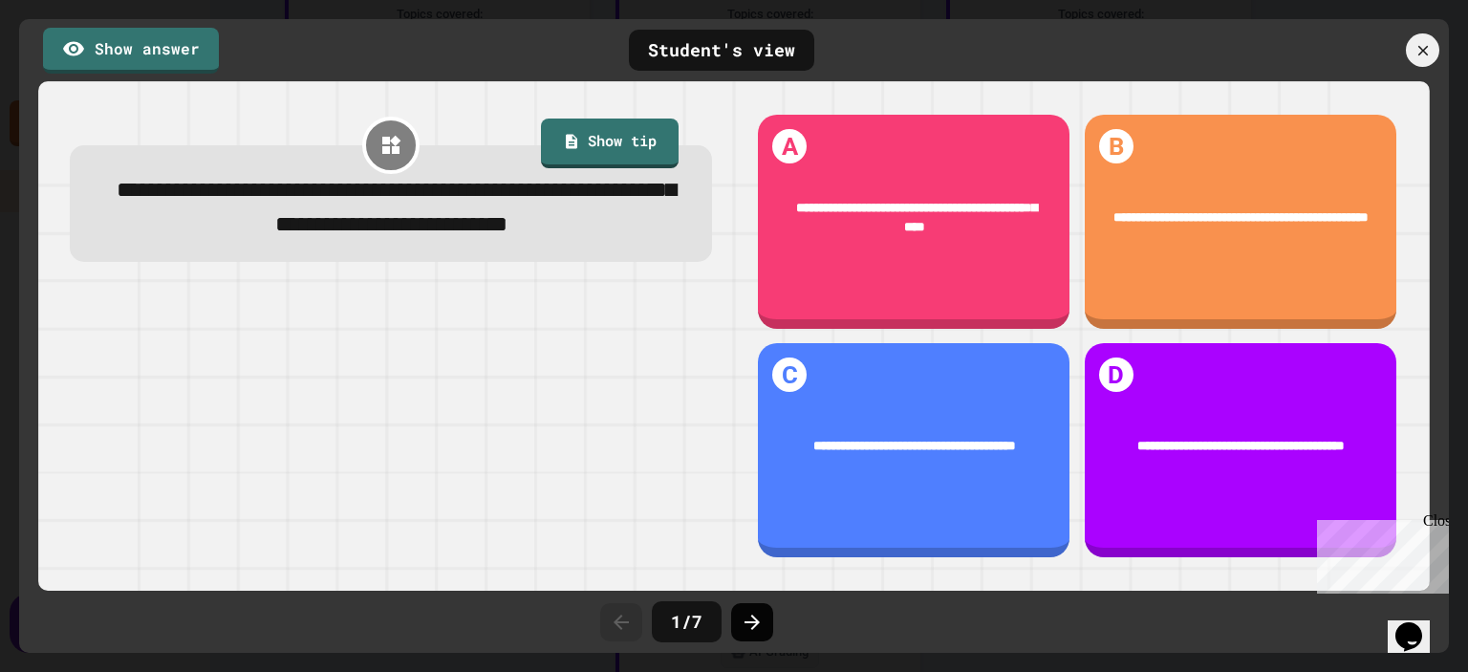
click at [747, 623] on icon at bounding box center [752, 622] width 23 height 23
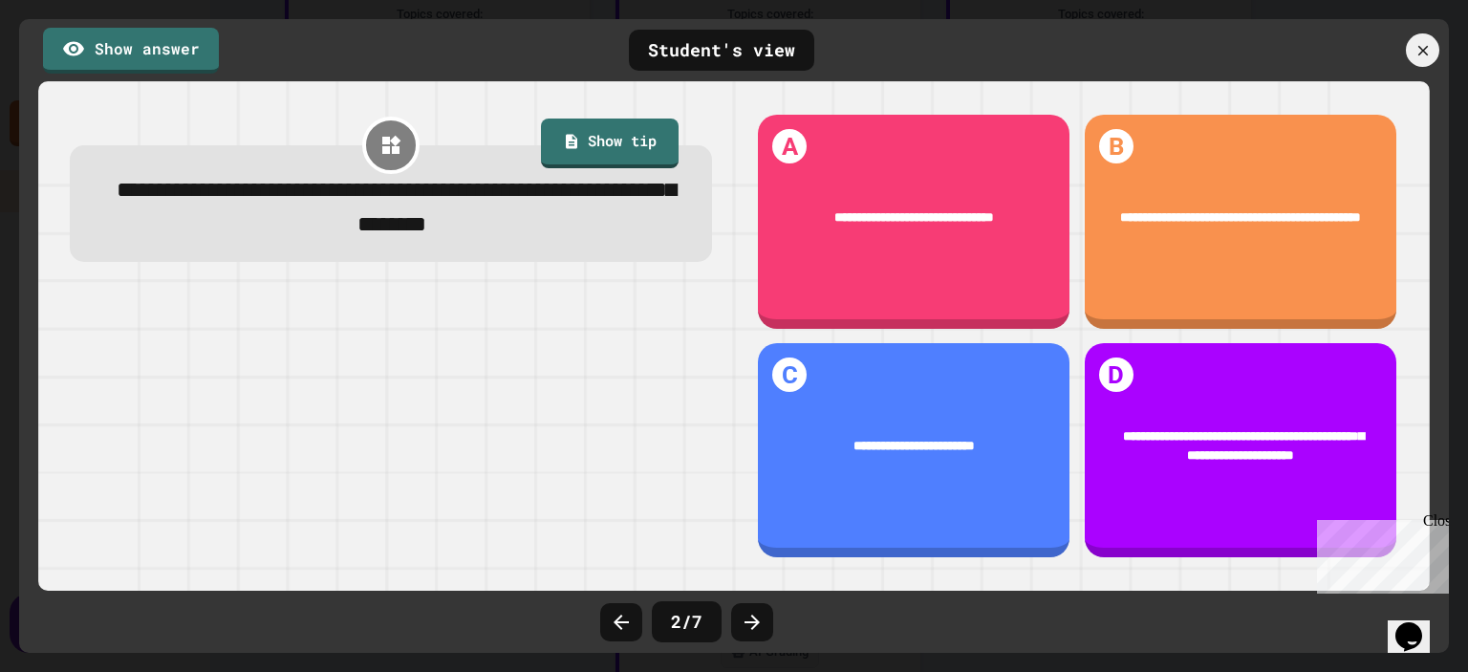
click at [747, 623] on icon at bounding box center [752, 622] width 23 height 23
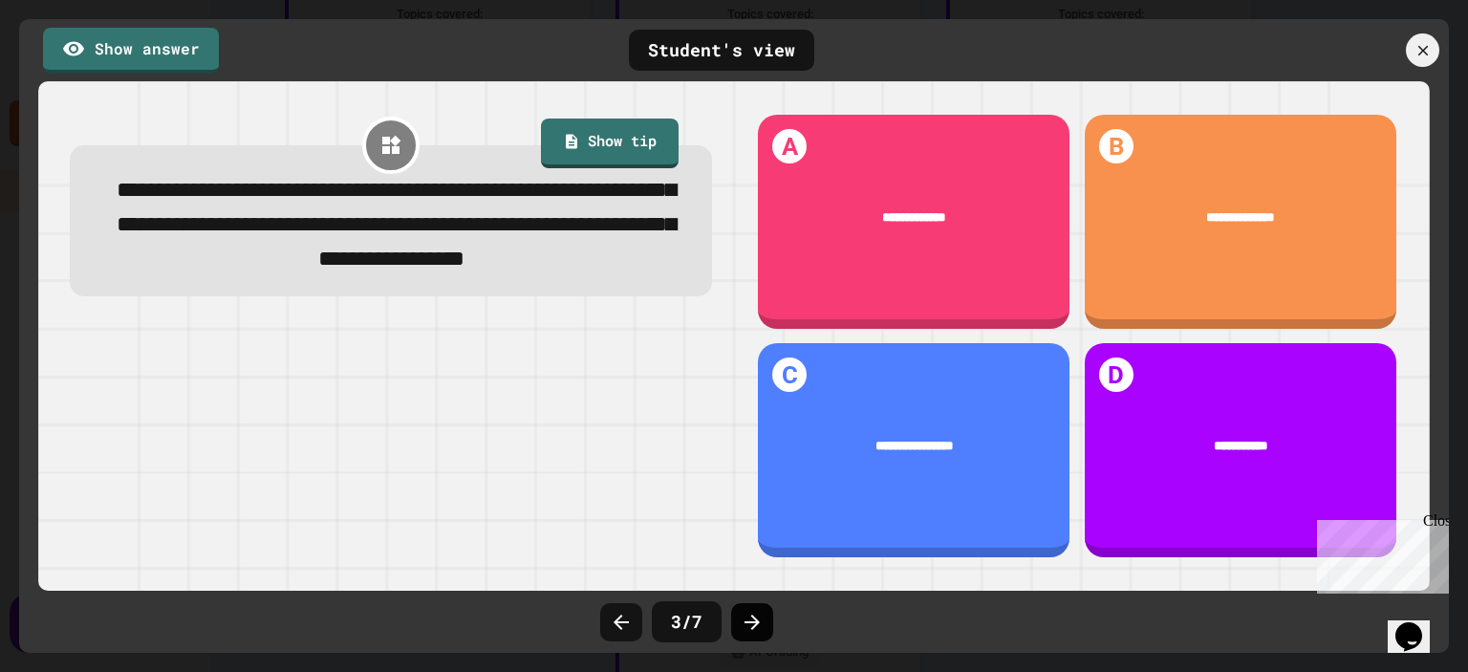
click at [740, 609] on div at bounding box center [752, 622] width 42 height 38
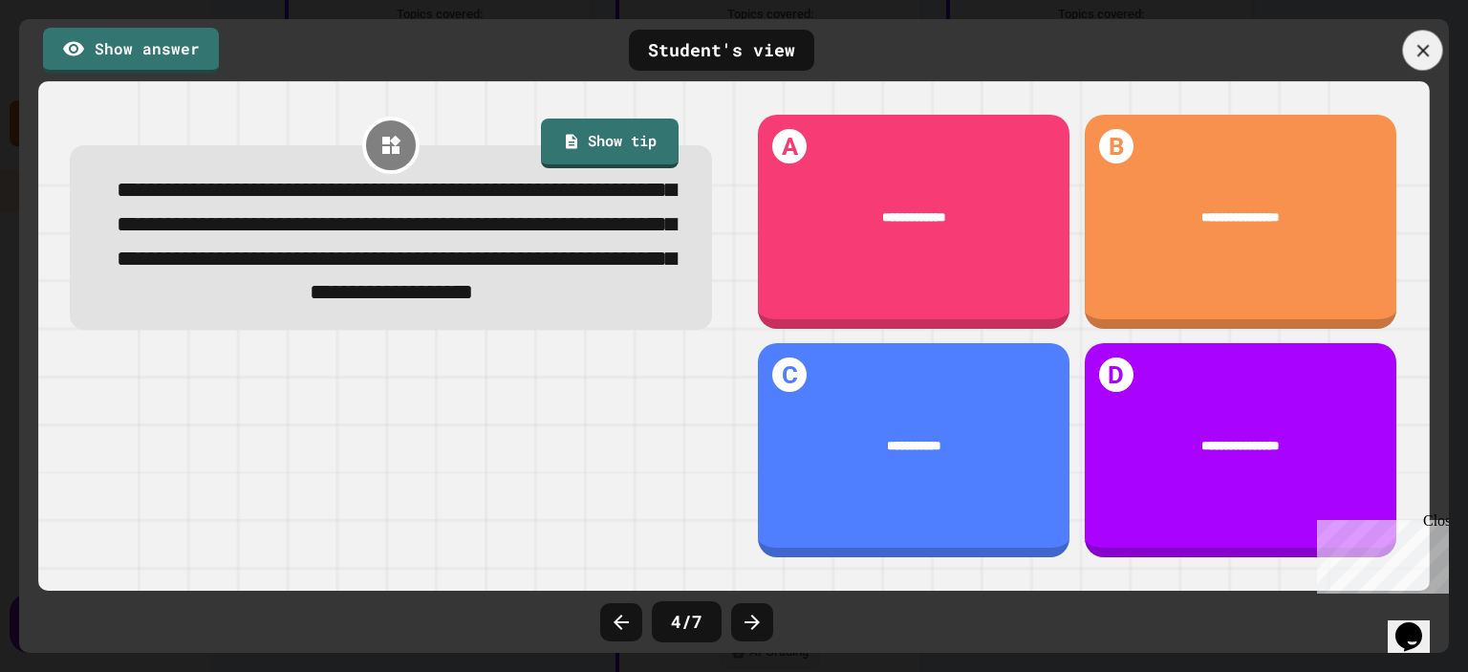
click at [1425, 50] on icon at bounding box center [1423, 50] width 21 height 21
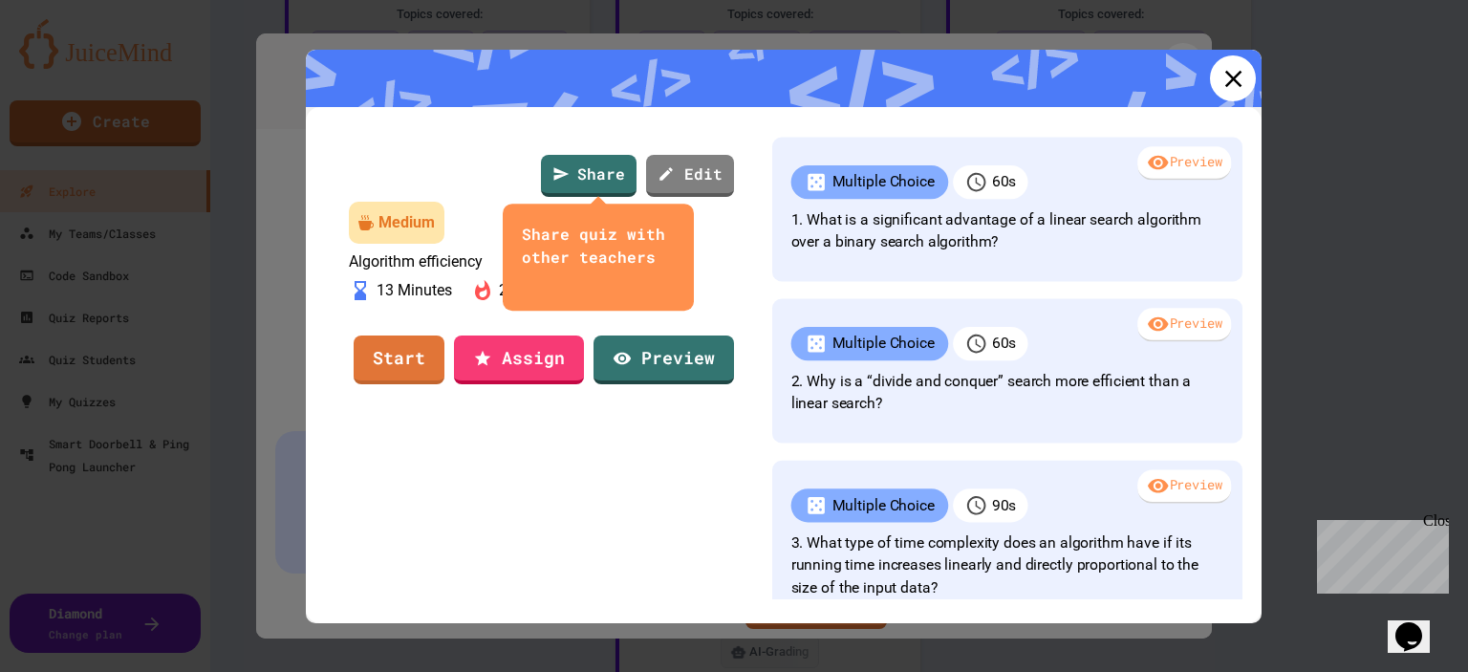
click at [1219, 71] on icon at bounding box center [1233, 78] width 29 height 29
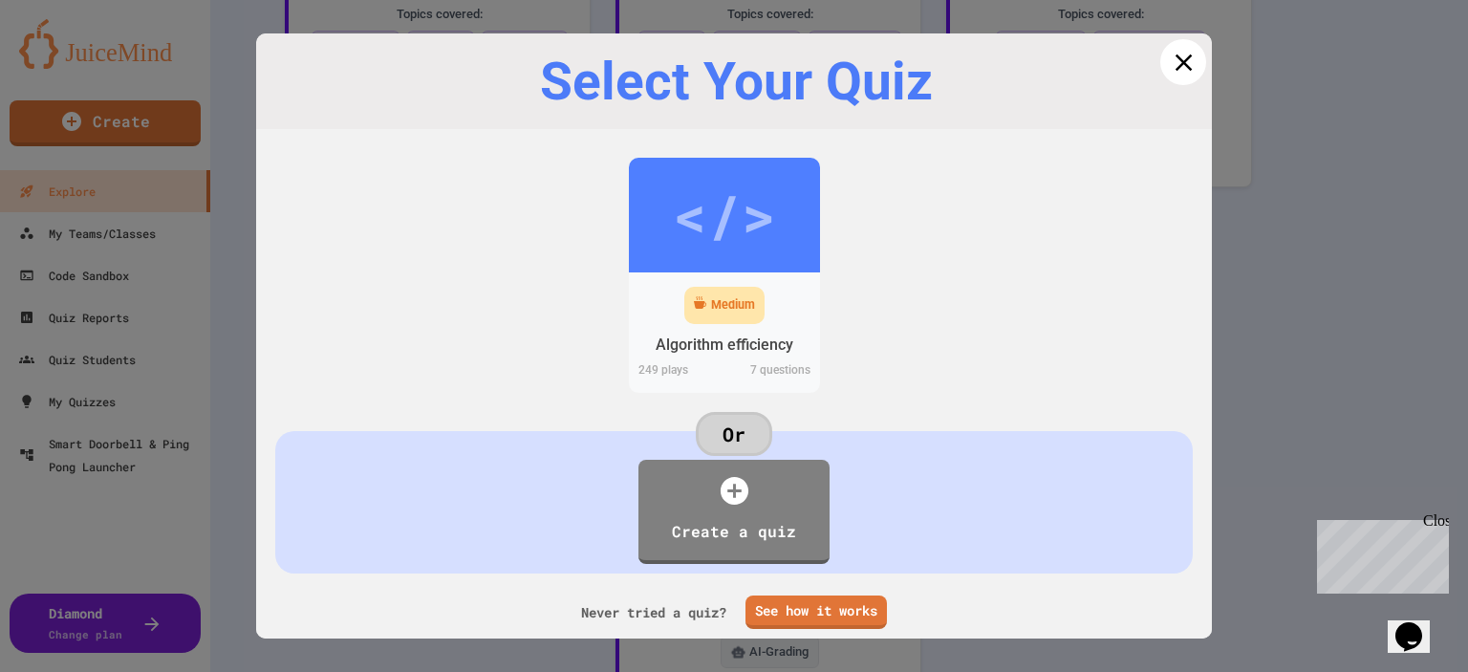
click at [1169, 70] on icon at bounding box center [1183, 62] width 29 height 29
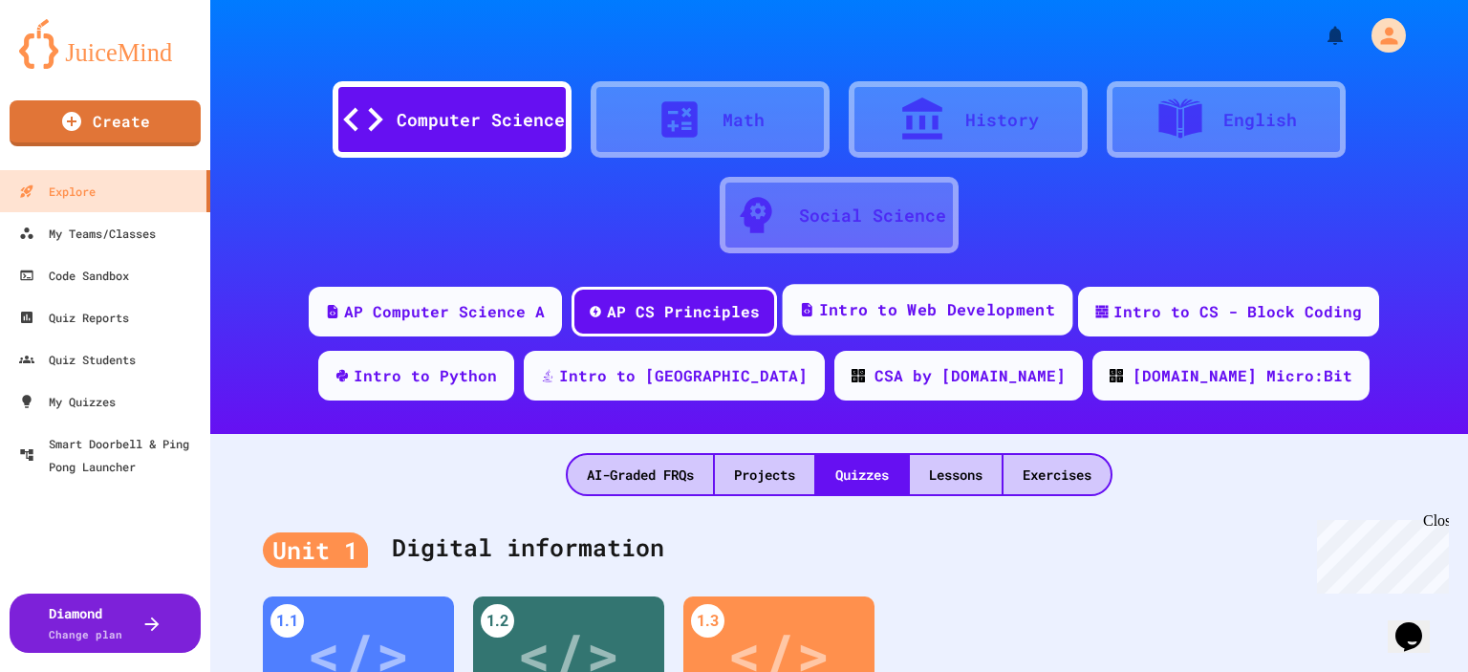
click at [909, 312] on div "Intro to Web Development" at bounding box center [937, 310] width 236 height 24
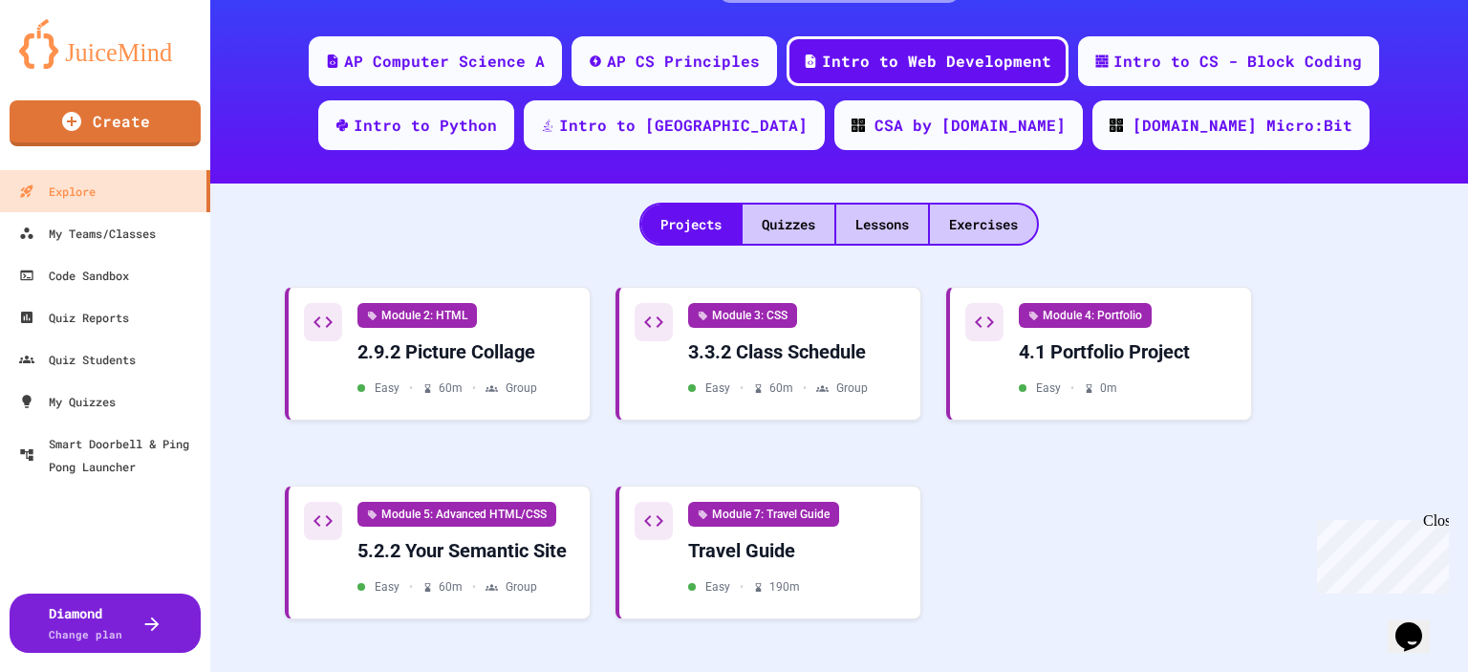
scroll to position [264, 0]
click at [879, 211] on div "Lessons" at bounding box center [882, 224] width 92 height 39
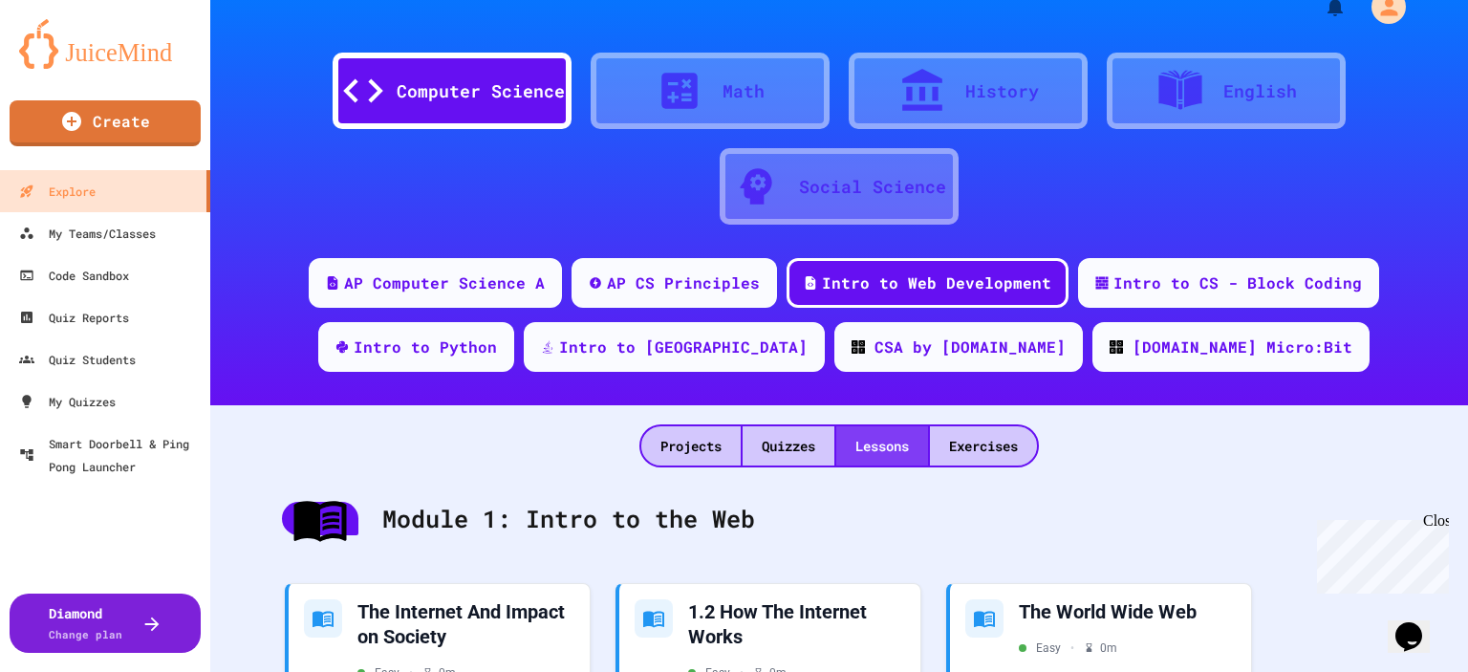
scroll to position [264, 0]
